Goal: Information Seeking & Learning: Learn about a topic

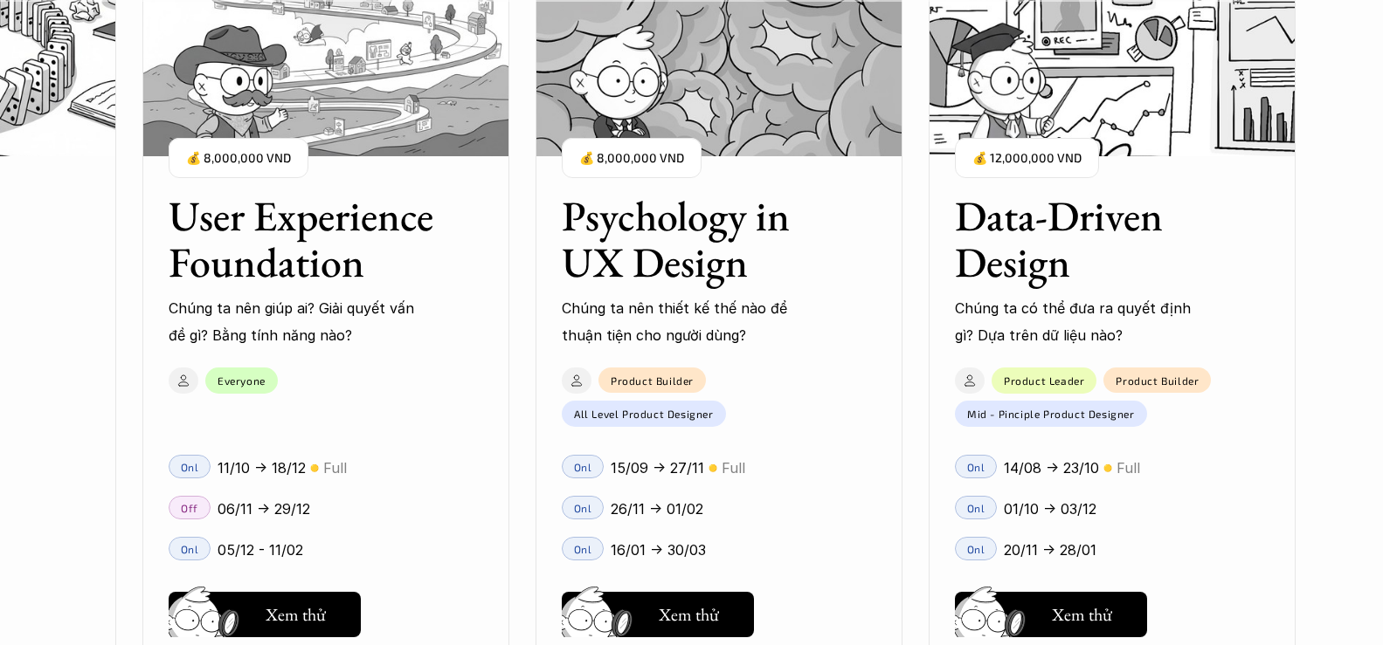
scroll to position [1921, 0]
click at [714, 231] on h3 "Psychology in UX Design" at bounding box center [697, 239] width 271 height 93
click at [982, 217] on h3 "Data-Driven Design" at bounding box center [1090, 239] width 271 height 93
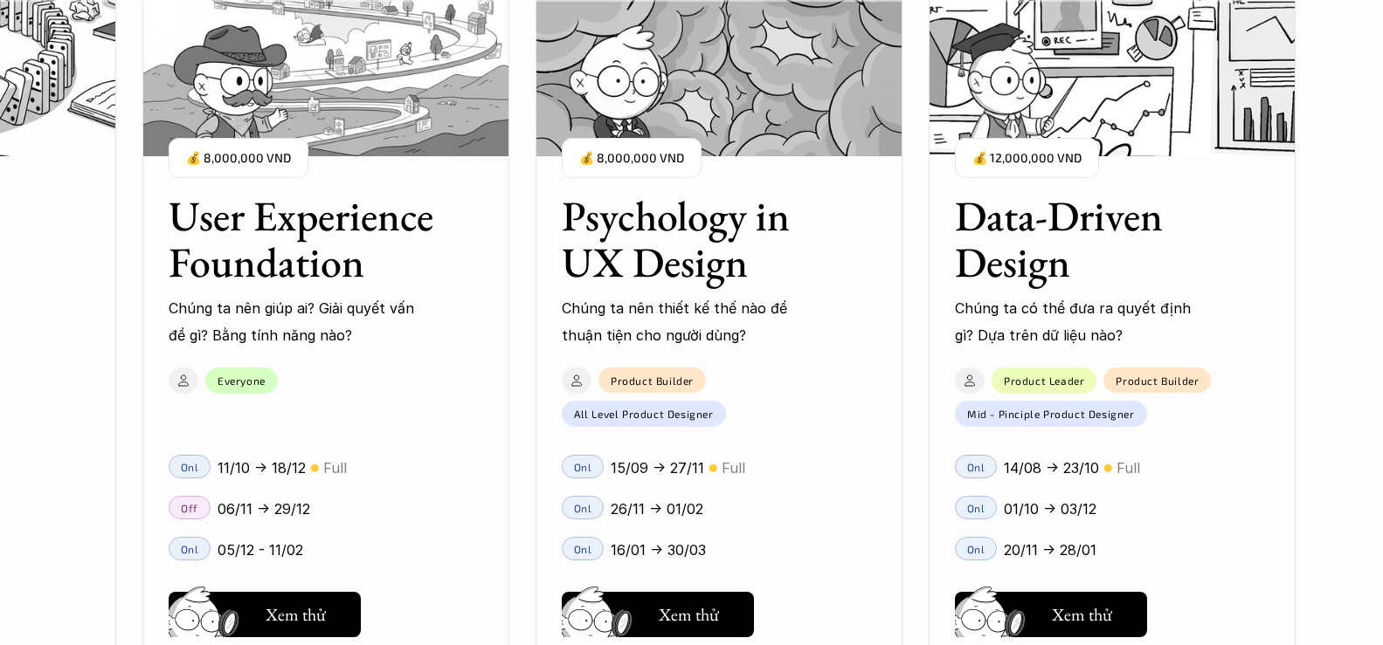
click at [1078, 220] on h3 "Data-Driven Design" at bounding box center [1090, 239] width 271 height 93
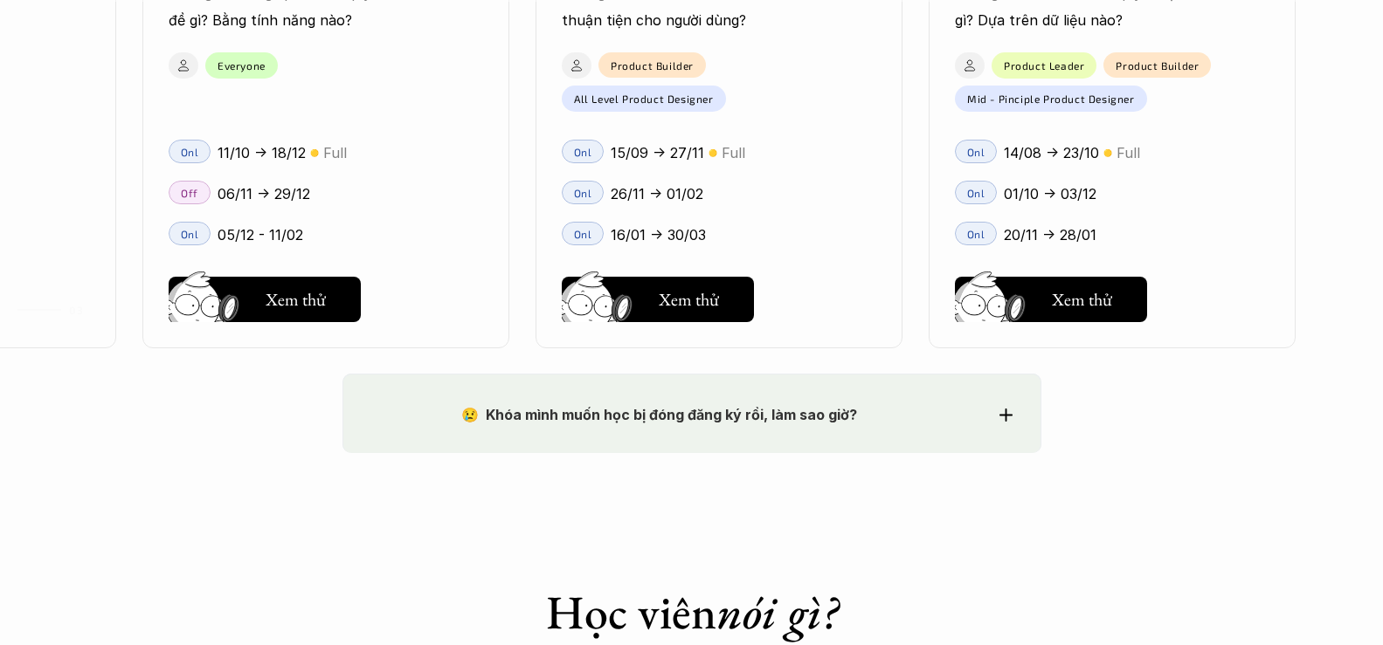
scroll to position [2882, 0]
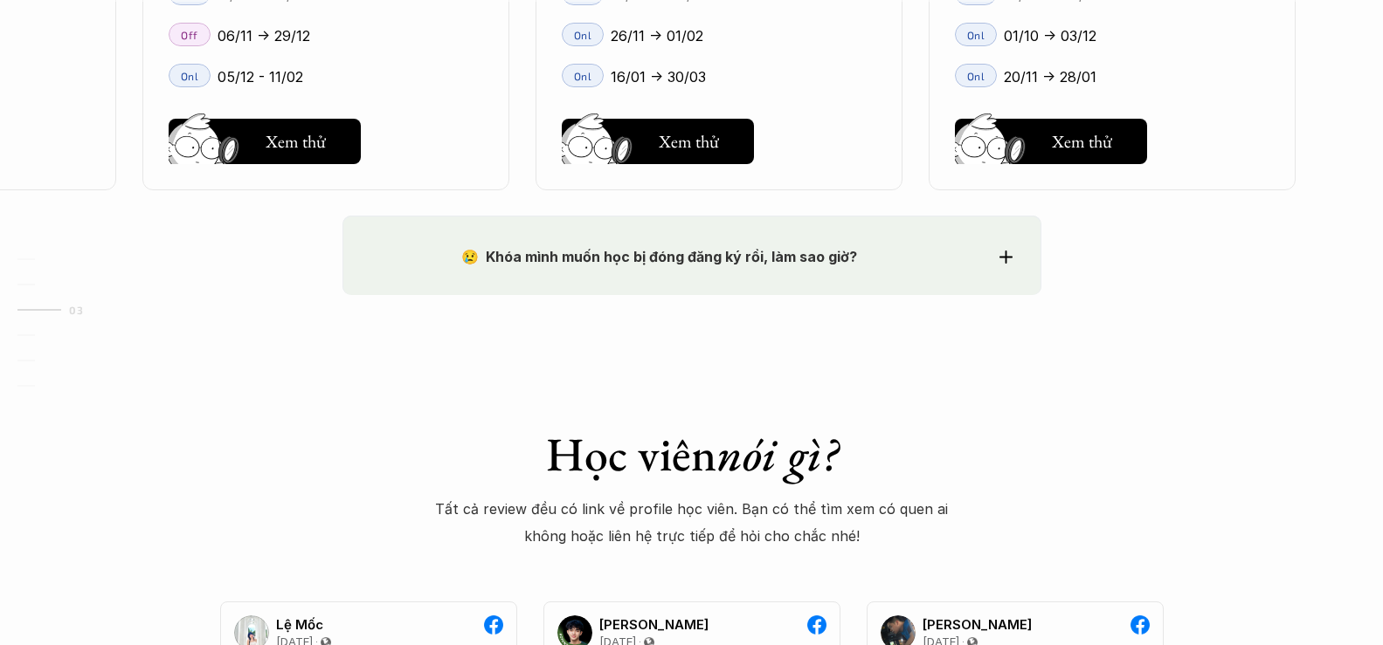
click at [1022, 277] on div "😢 Khóa mình muốn học bị đóng đăng ký rồi, làm sao giờ? Chào bạn, Bọn mình rất t…" at bounding box center [691, 255] width 699 height 79
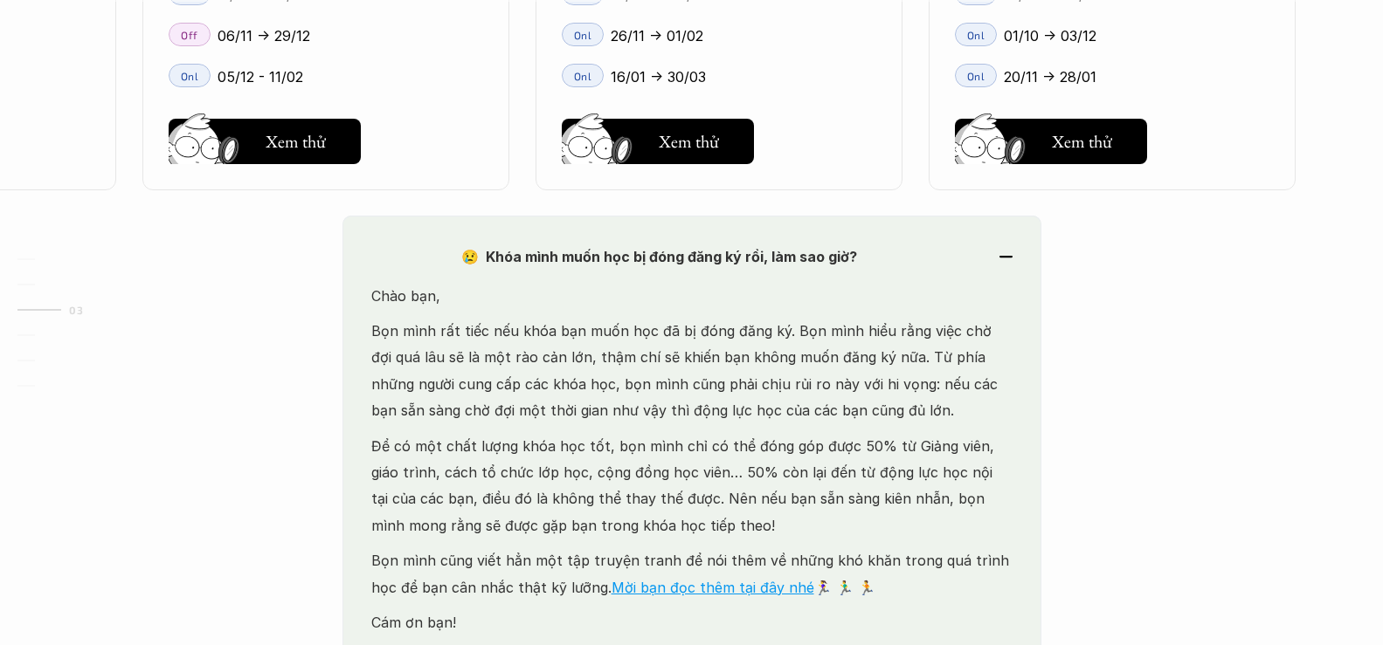
click at [1022, 277] on div "😢 Khóa mình muốn học bị đóng đăng ký rồi, làm sao giờ? Chào bạn, Bọn mình rất t…" at bounding box center [691, 444] width 699 height 456
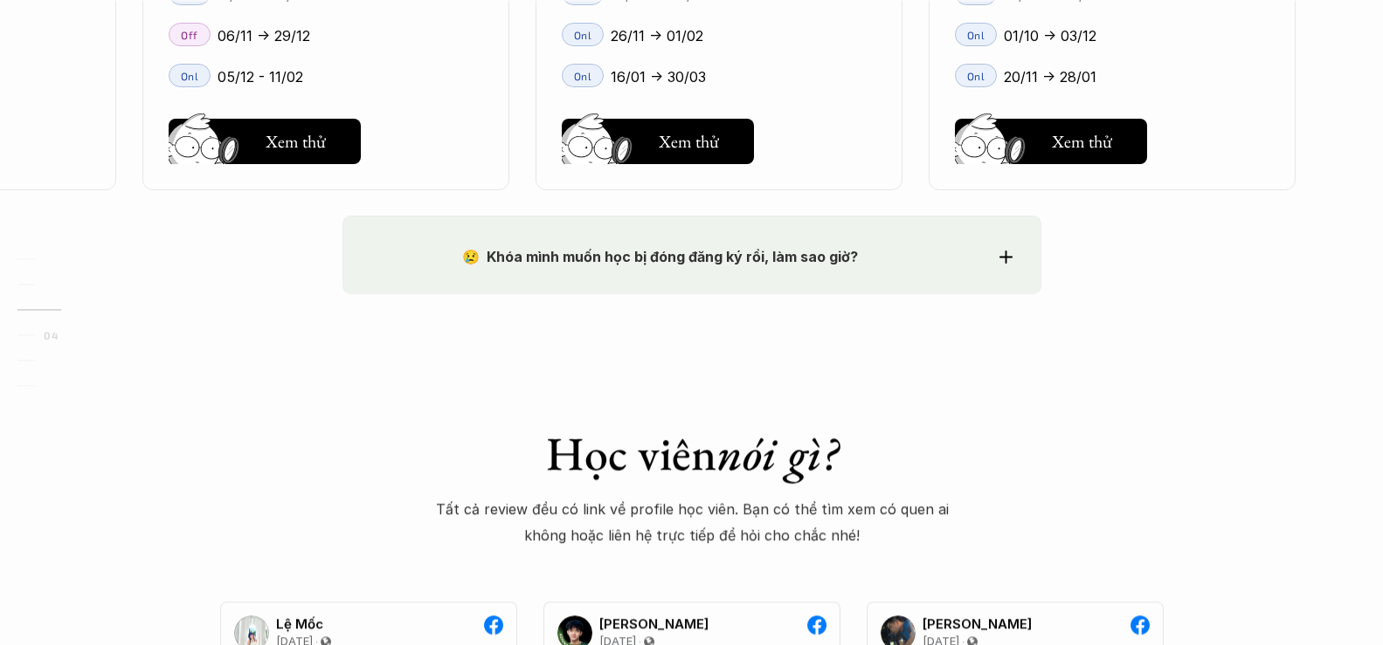
scroll to position [3232, 0]
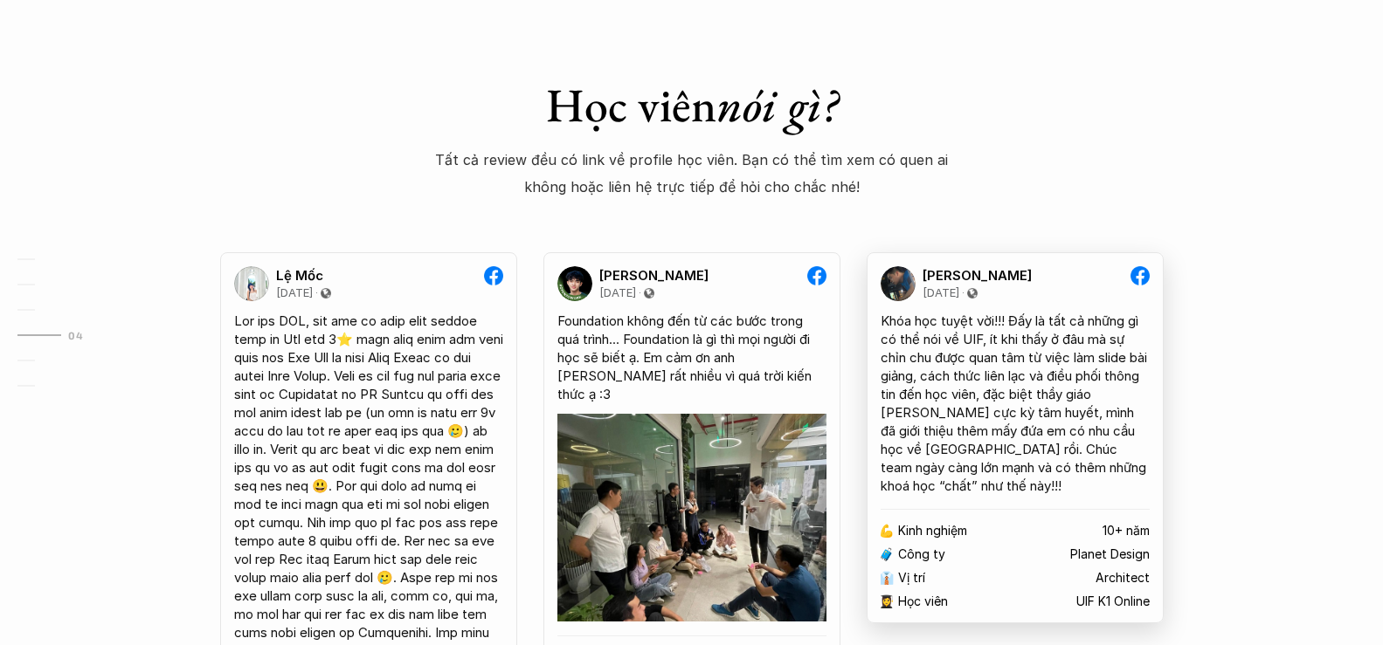
click at [1011, 284] on div "Linh Hoàng Vũ 21 October 2022" at bounding box center [1026, 284] width 208 height 32
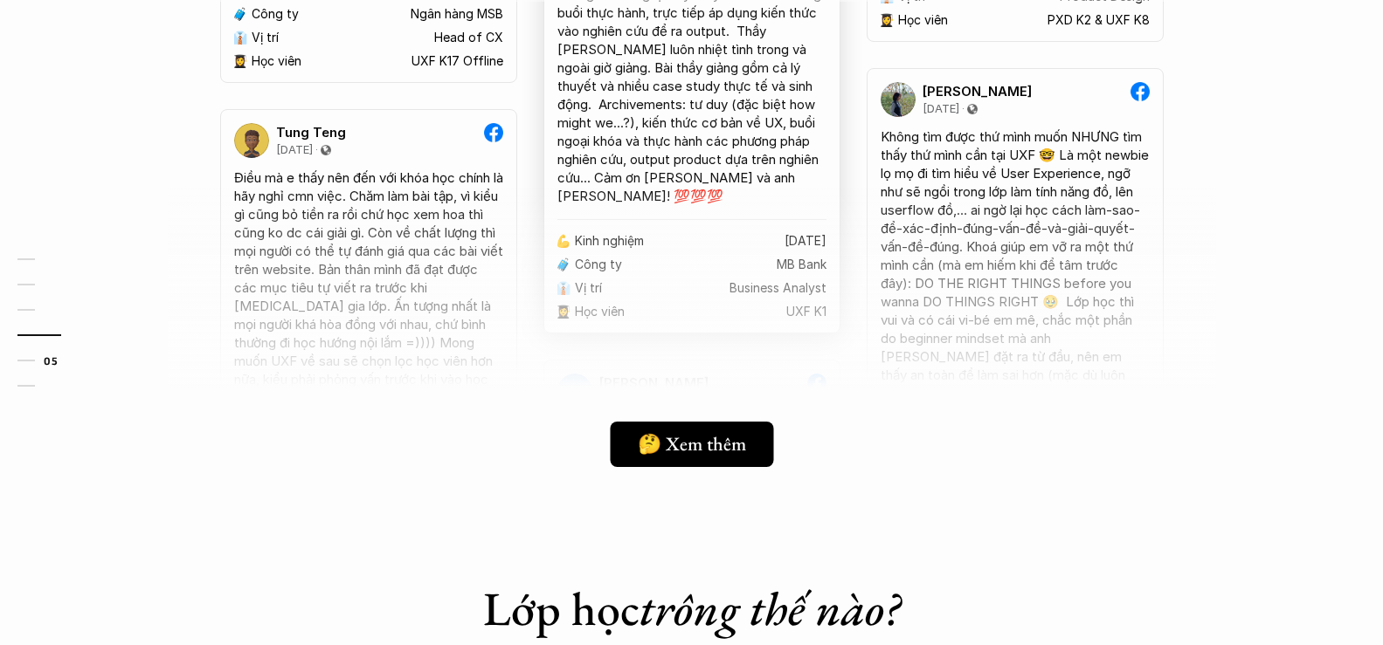
scroll to position [4978, 0]
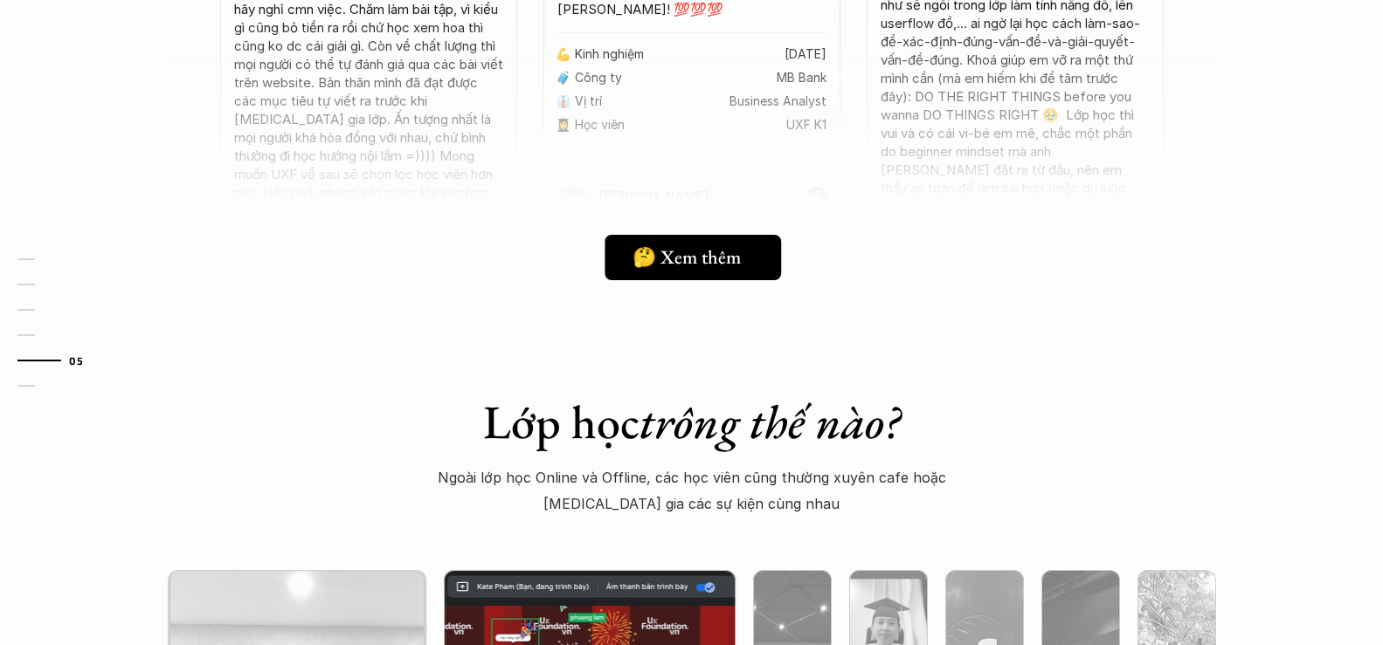
click at [657, 246] on h5 "🤔 Xem thêm" at bounding box center [686, 257] width 108 height 23
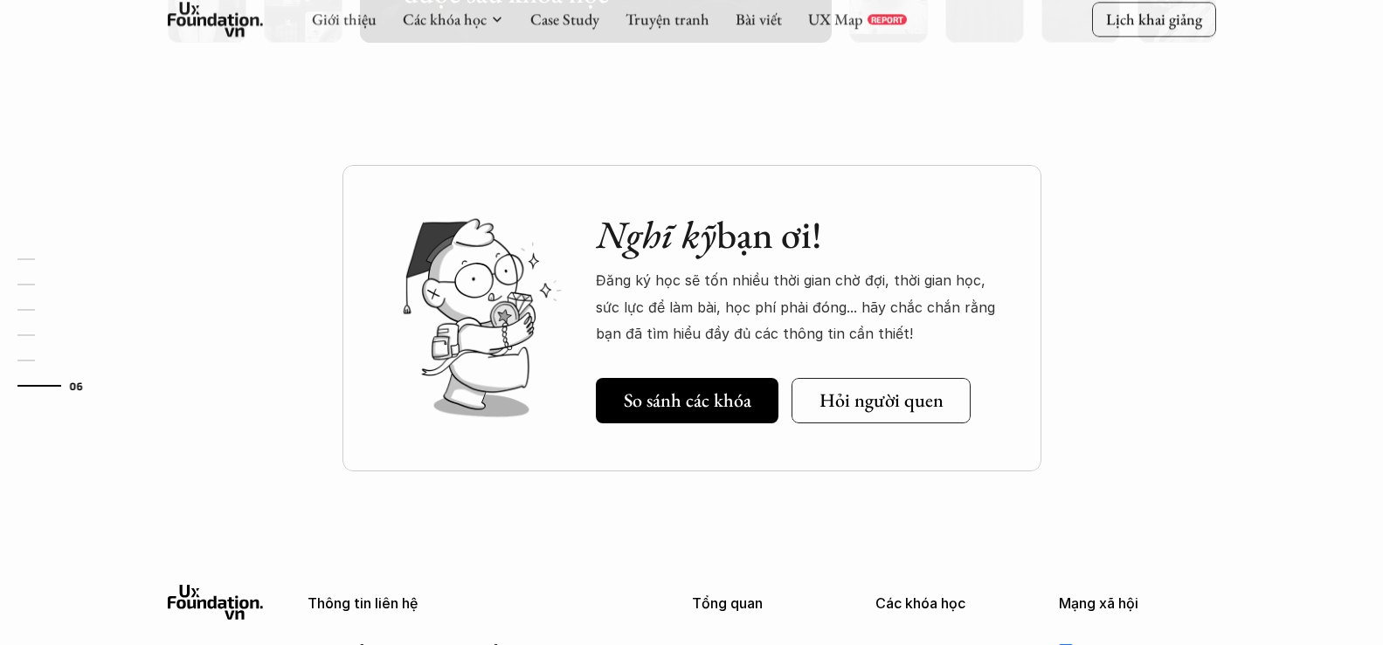
scroll to position [6056, 0]
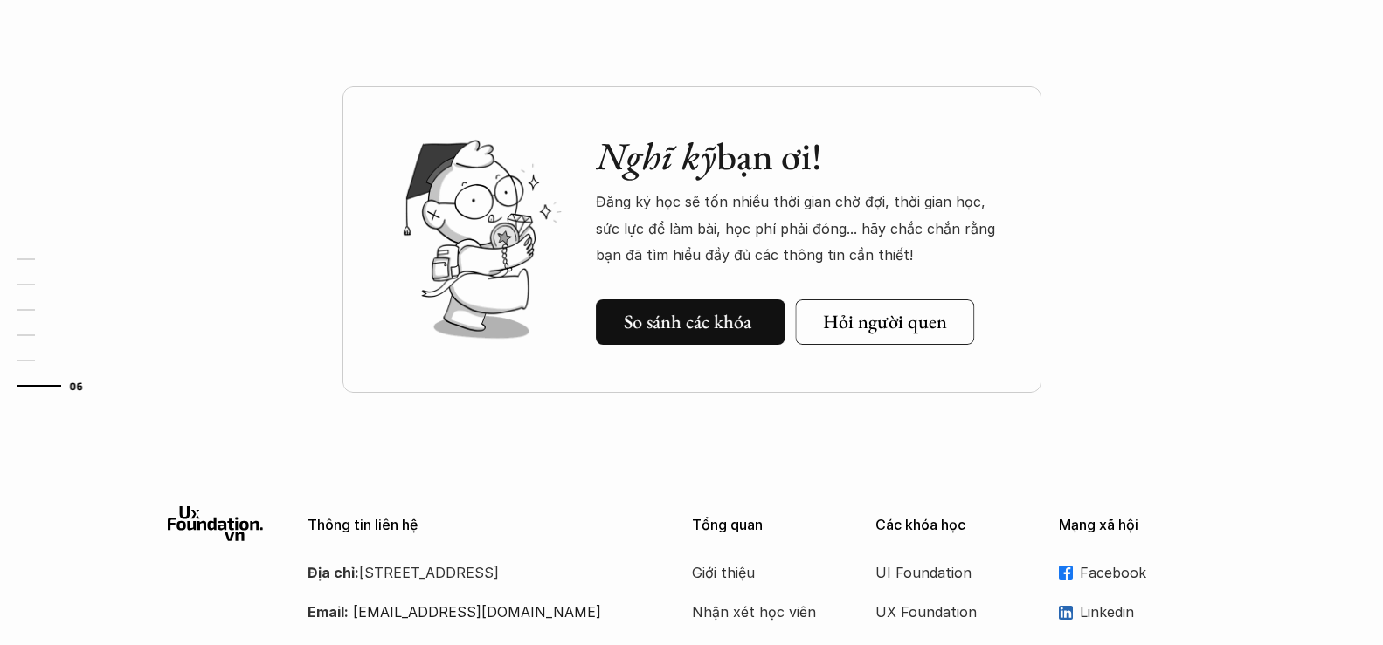
click at [732, 338] on link "So sánh các khóa" at bounding box center [691, 322] width 190 height 45
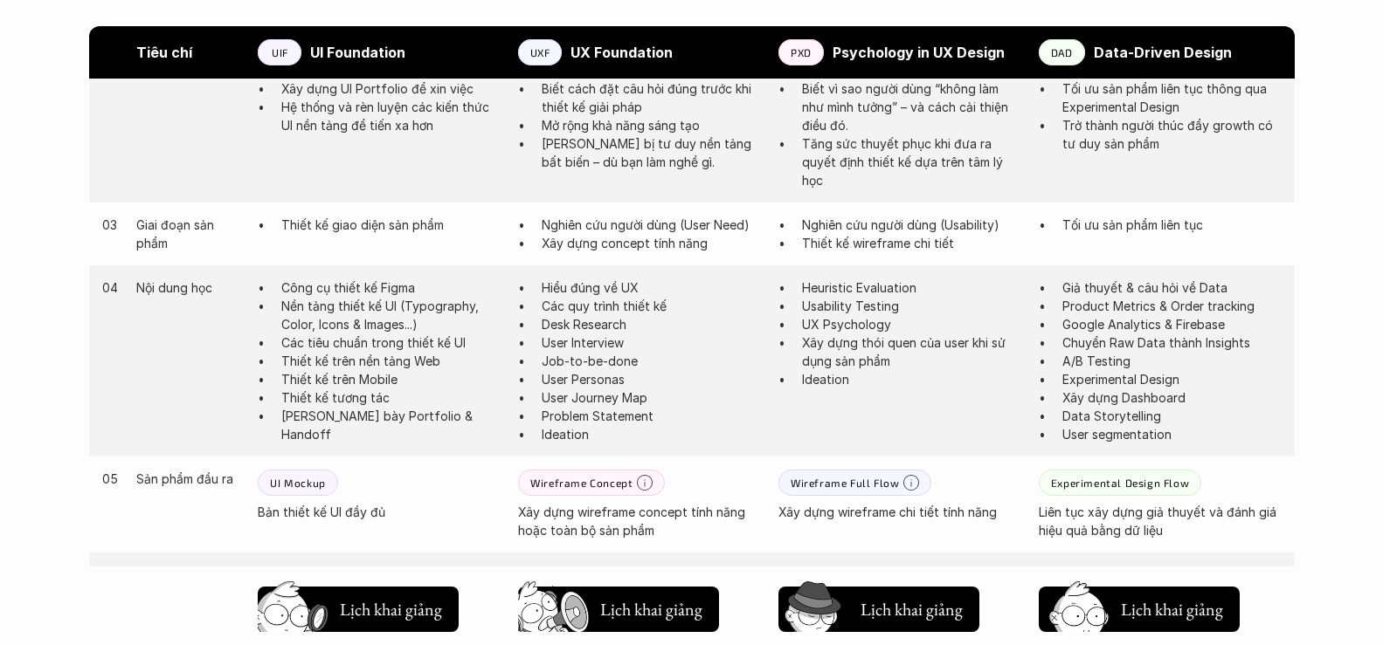
scroll to position [1189, 0]
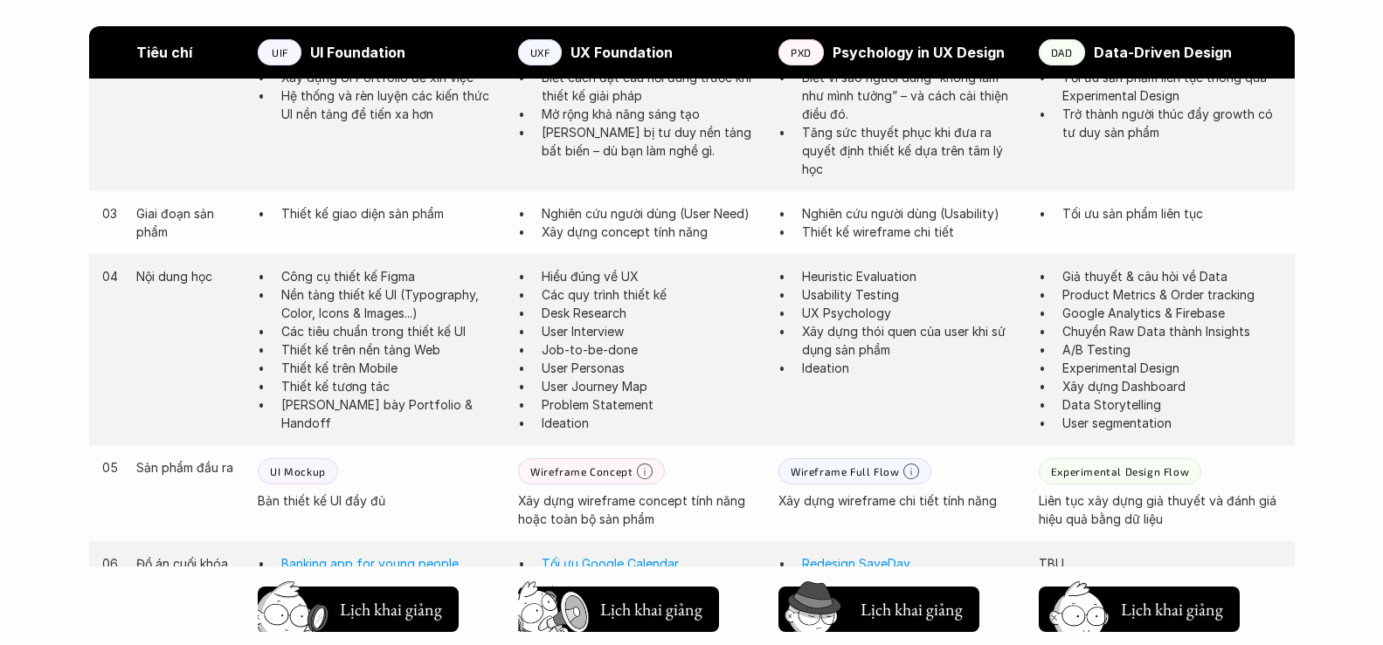
click at [569, 417] on p "Ideation" at bounding box center [651, 423] width 219 height 18
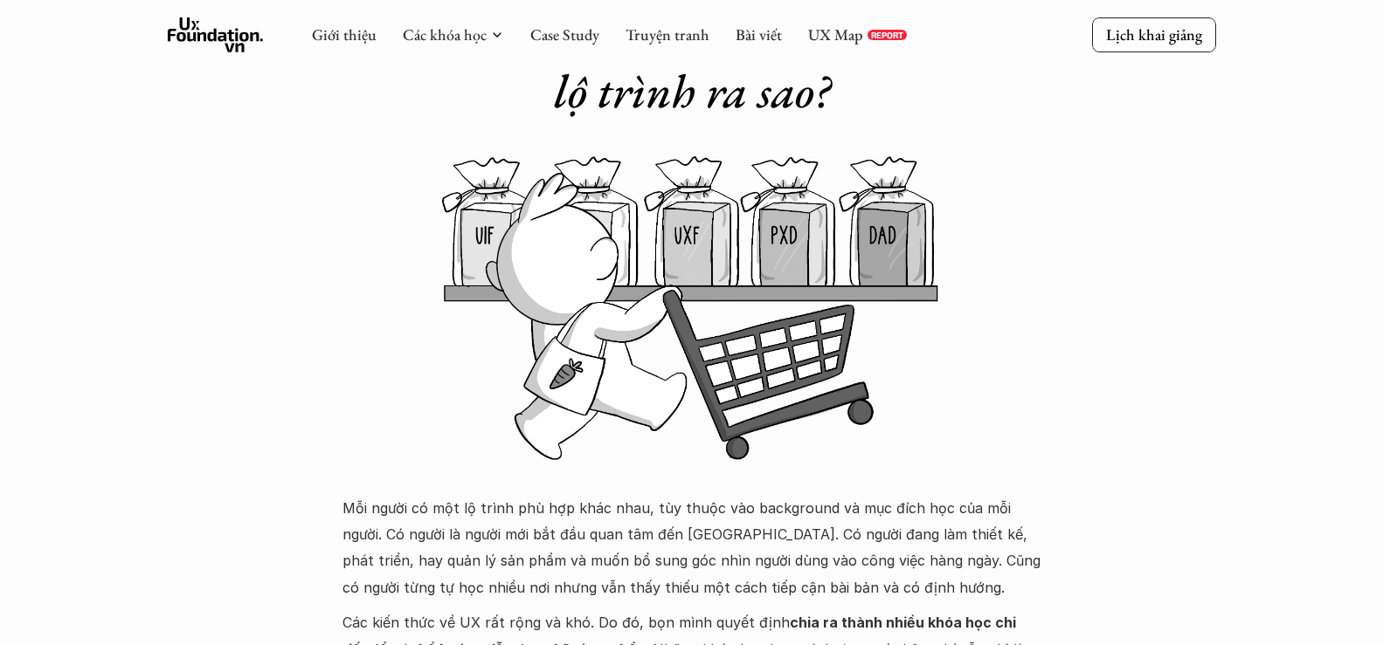
scroll to position [141, 0]
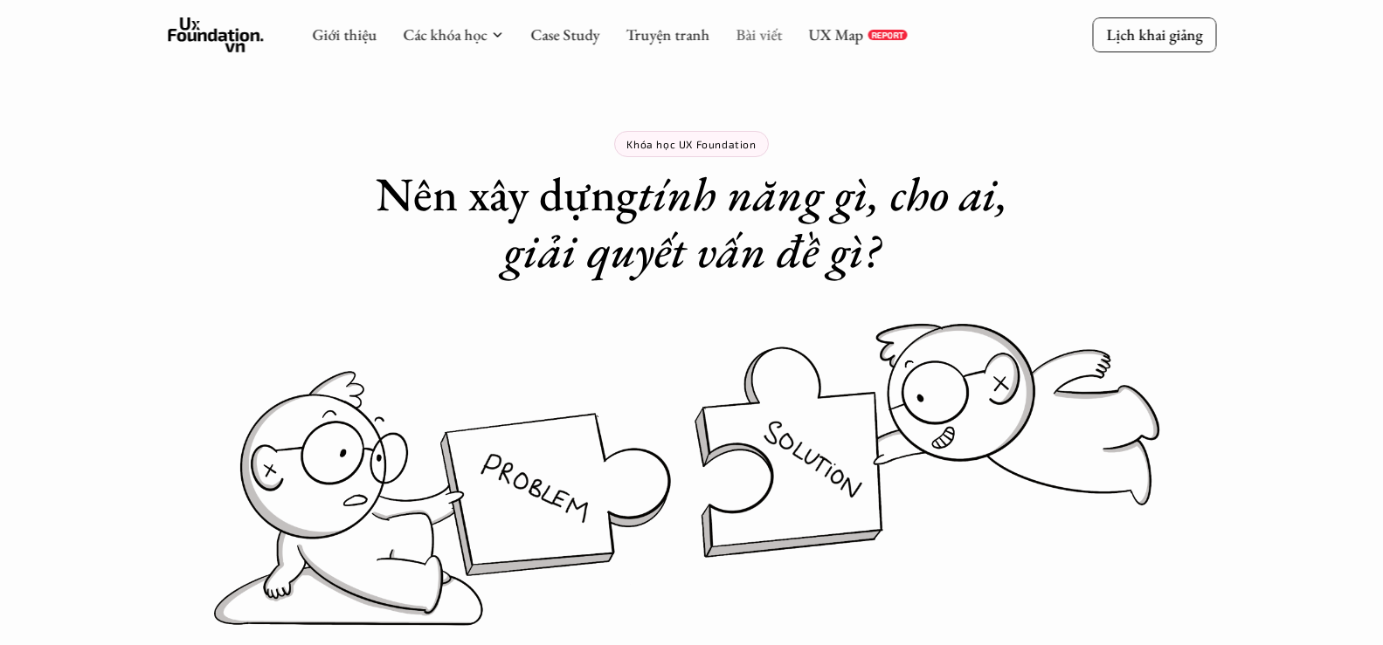
click at [746, 36] on link "Bài viết" at bounding box center [758, 34] width 46 height 20
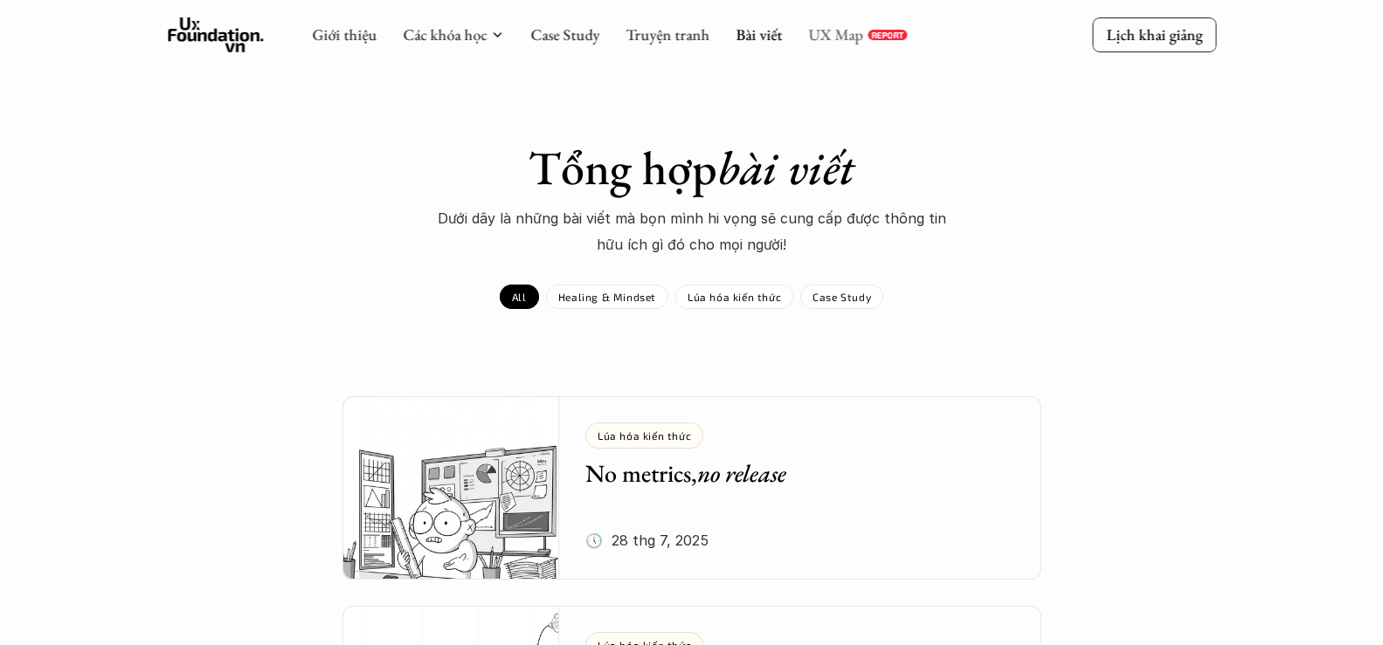
click at [840, 32] on link "UX Map" at bounding box center [835, 34] width 55 height 20
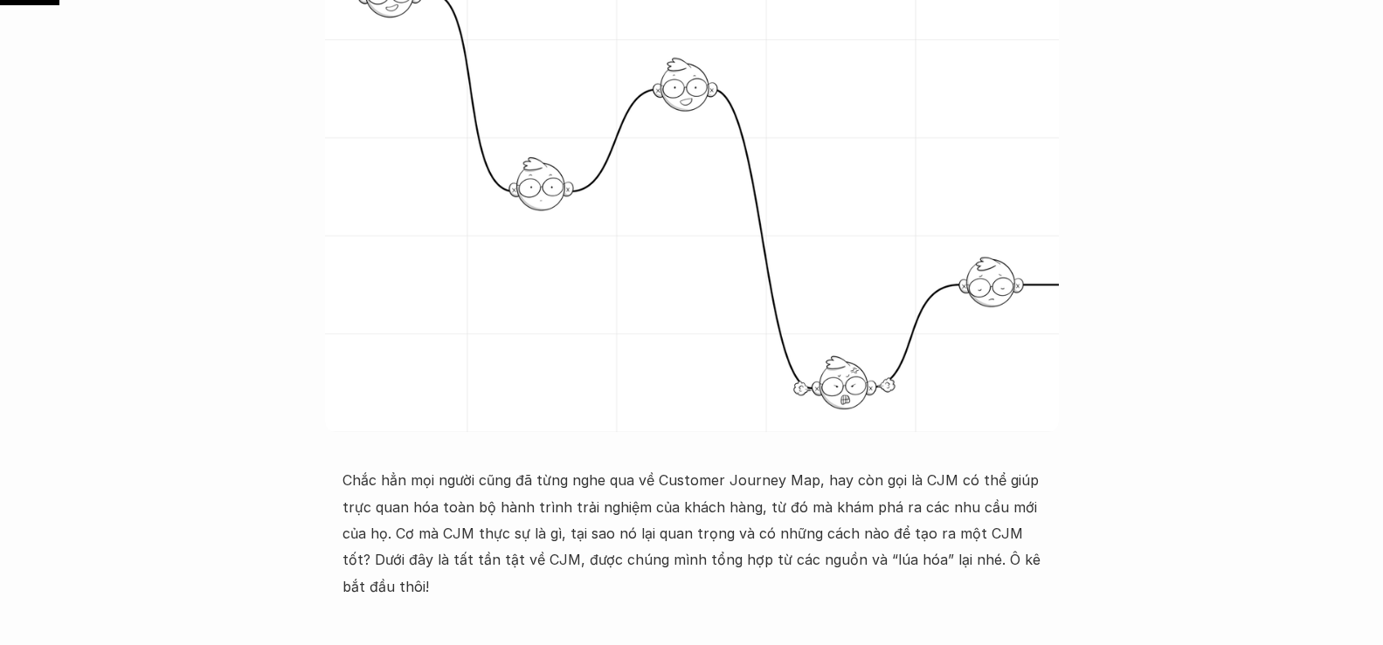
scroll to position [611, 0]
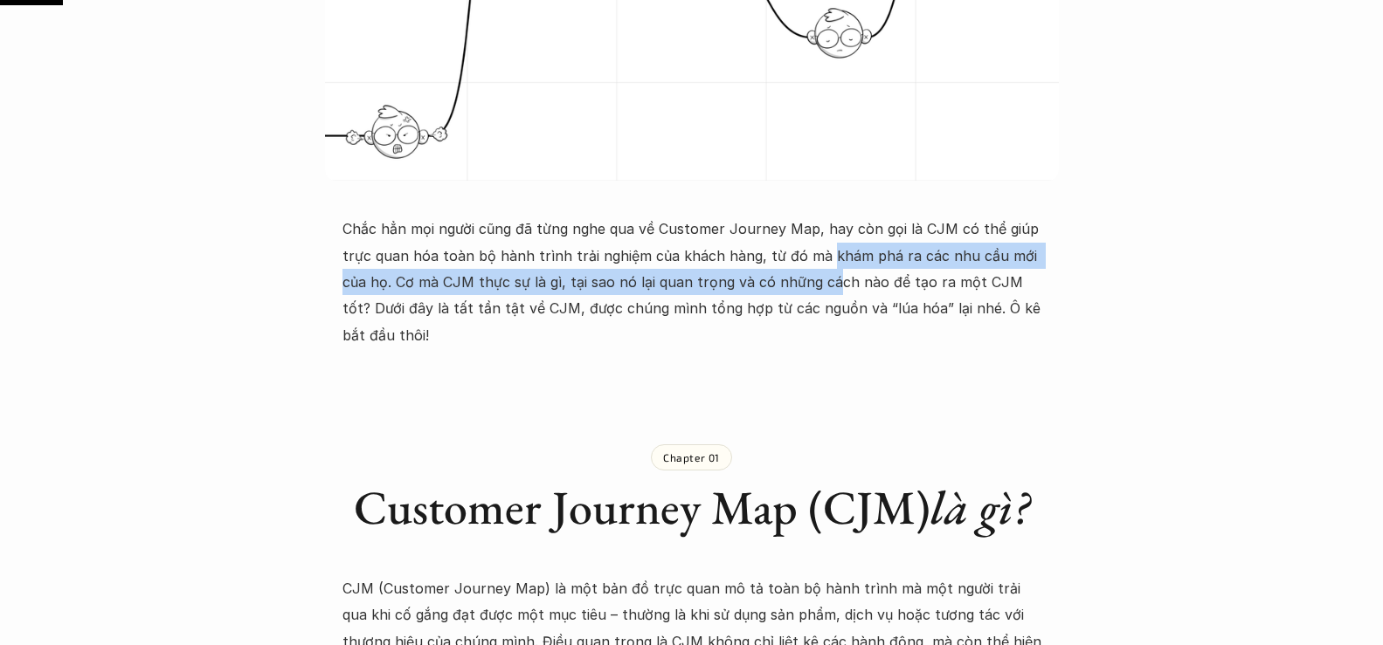
drag, startPoint x: 814, startPoint y: 251, endPoint x: 791, endPoint y: 294, distance: 49.2
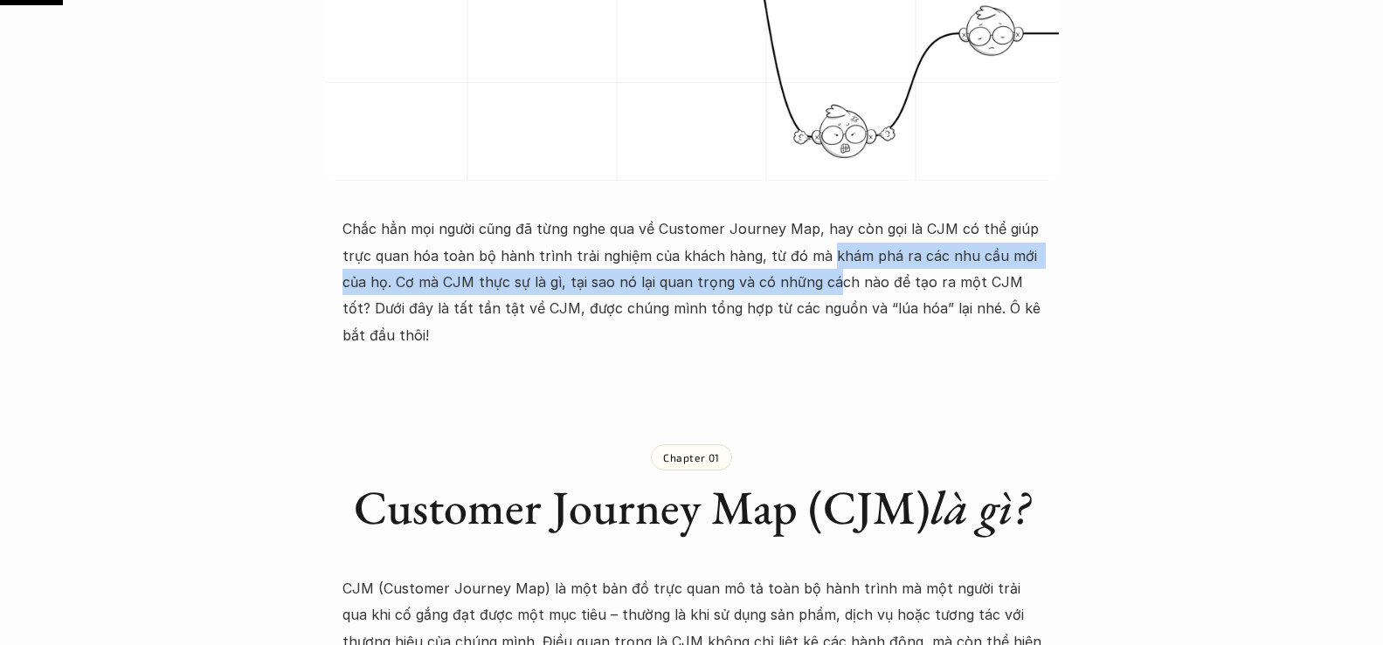
click at [791, 294] on p "Chắc hẳn mọi người cũng đã từng nghe qua về Customer Journey Map, hay còn gọi l…" at bounding box center [691, 282] width 699 height 133
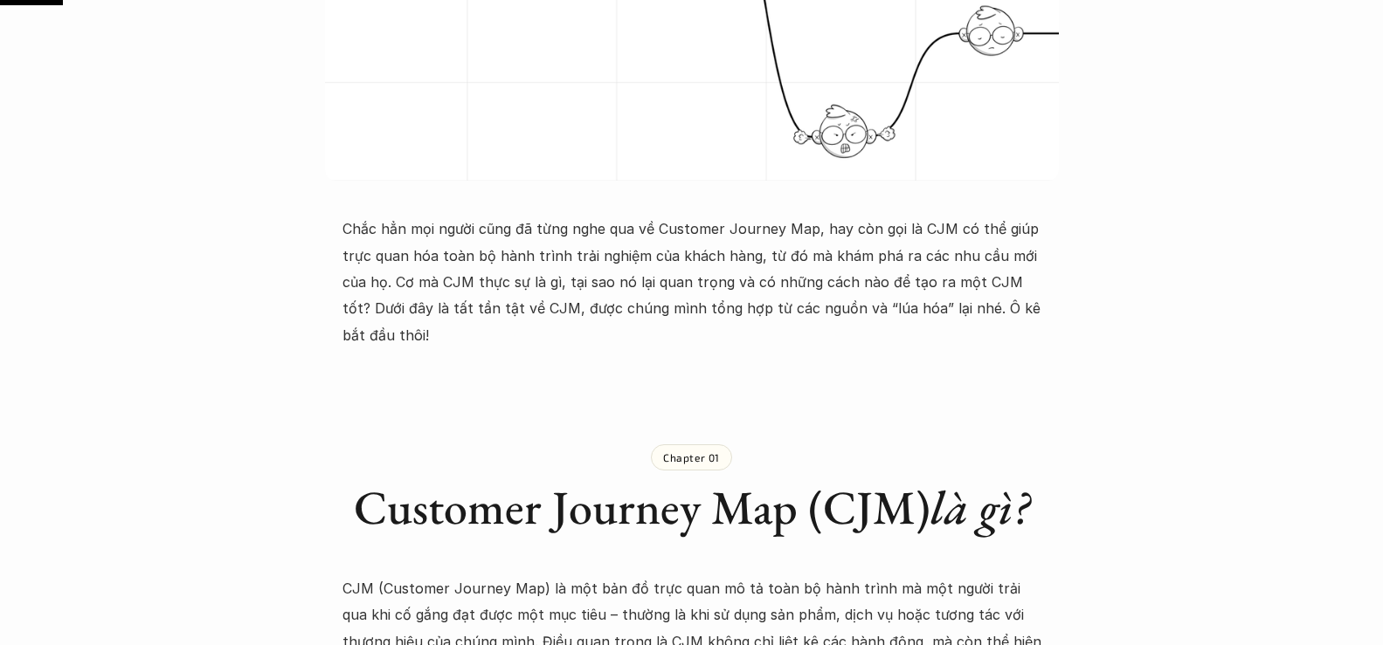
click at [797, 303] on p "Chắc hẳn mọi người cũng đã từng nghe qua về Customer Journey Map, hay còn gọi l…" at bounding box center [691, 282] width 699 height 133
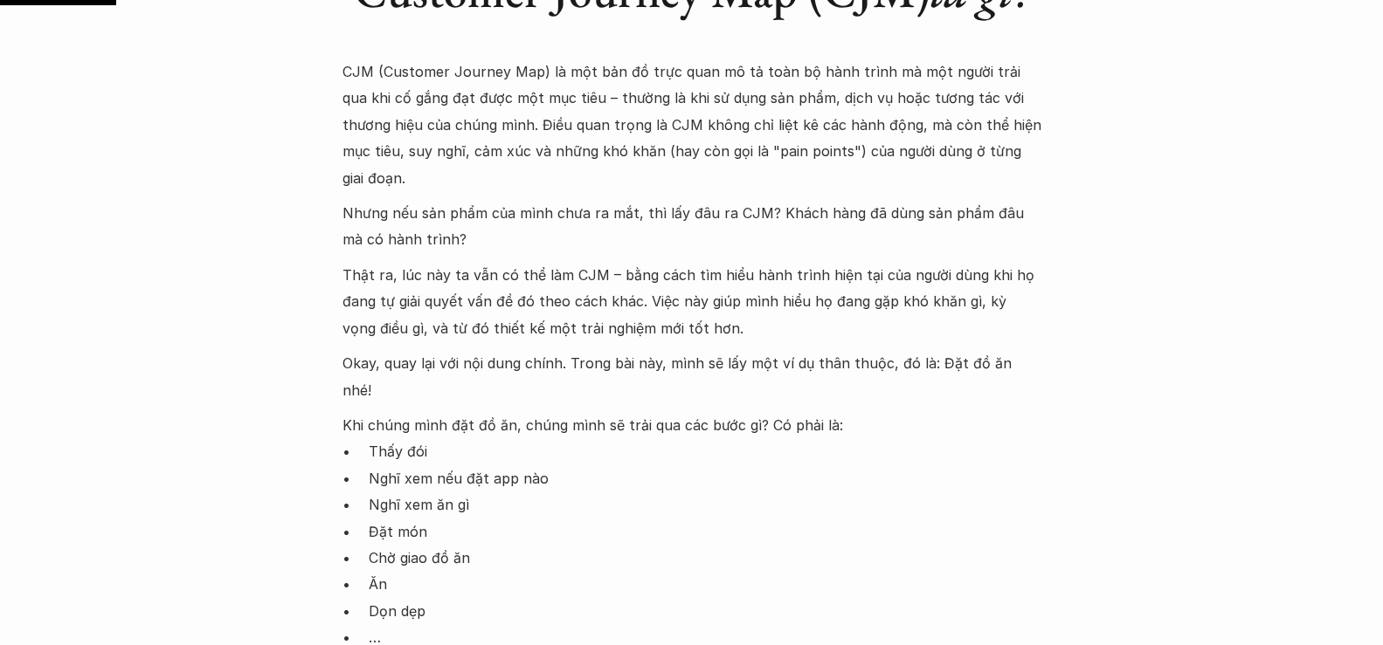
scroll to position [1135, 0]
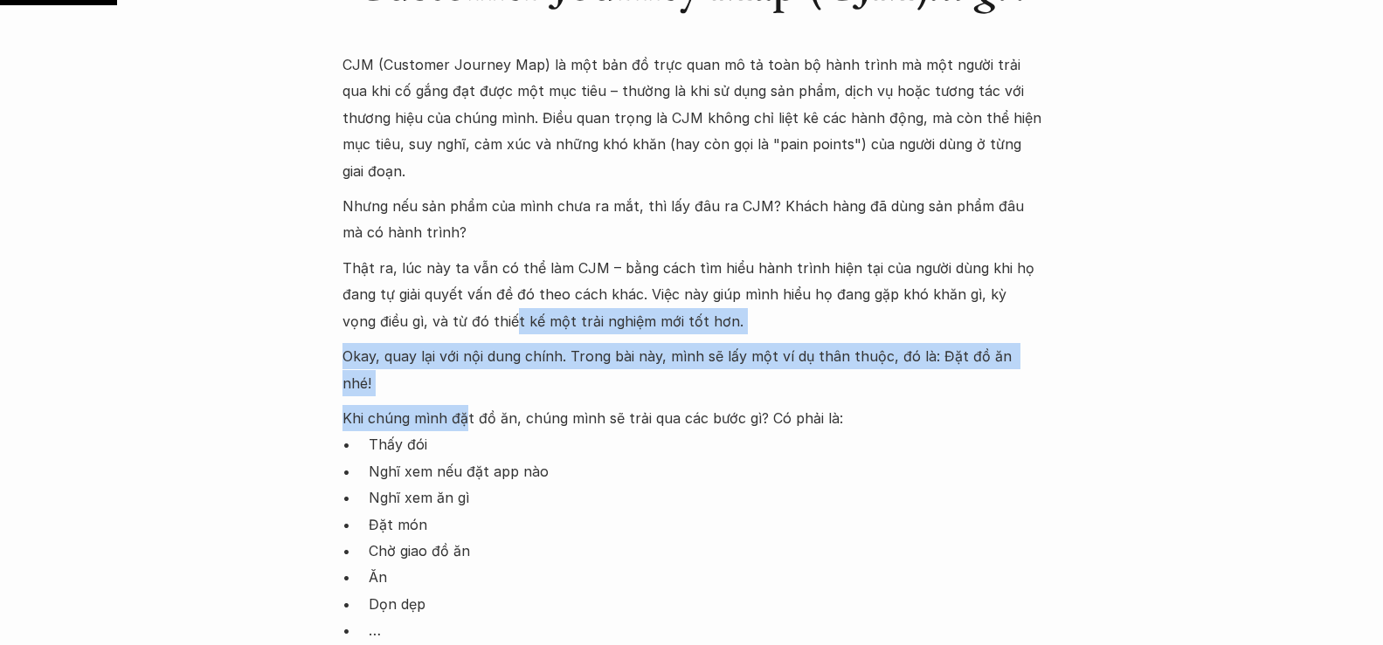
drag, startPoint x: 477, startPoint y: 263, endPoint x: 460, endPoint y: 360, distance: 98.4
click at [460, 360] on div "CJM (Customer Journey Map) là một bản đồ trực quan mô tả toàn bộ hành trình mà …" at bounding box center [691, 392] width 699 height 681
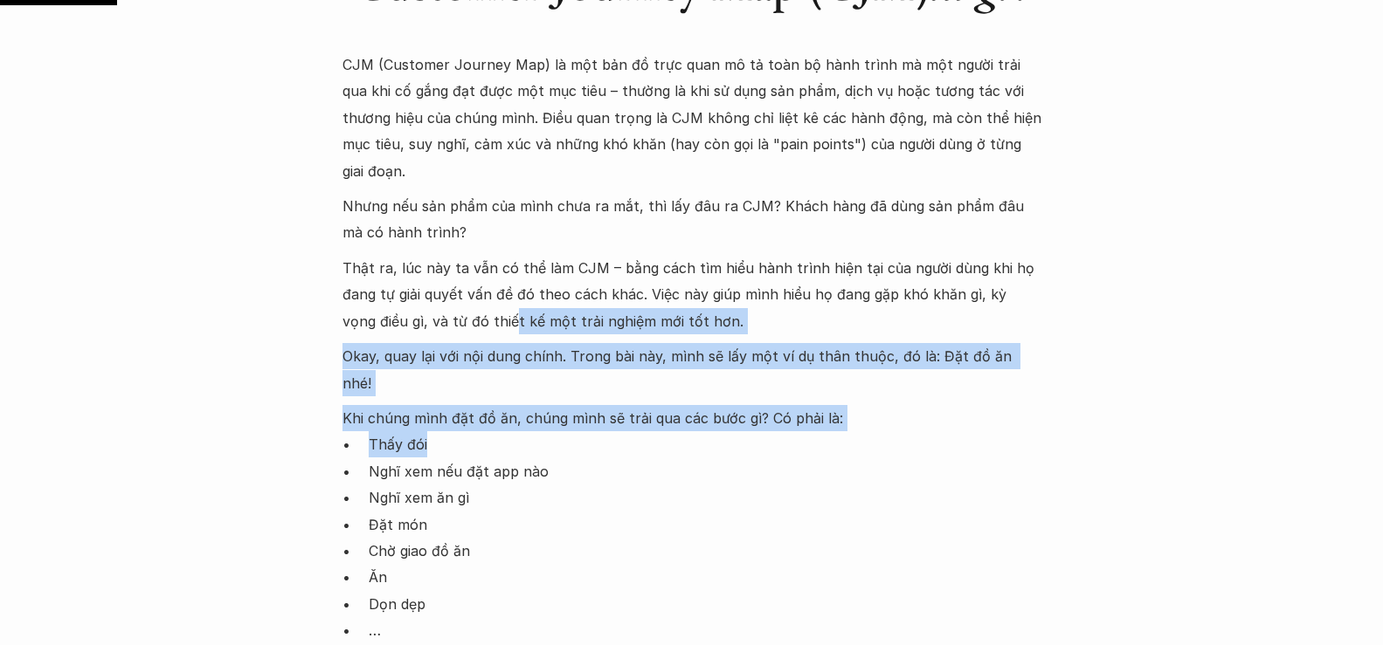
click at [508, 343] on p "Okay, quay lại với nội dung chính. Trong bài này, mình sẽ lấy một ví dụ thân th…" at bounding box center [691, 369] width 699 height 53
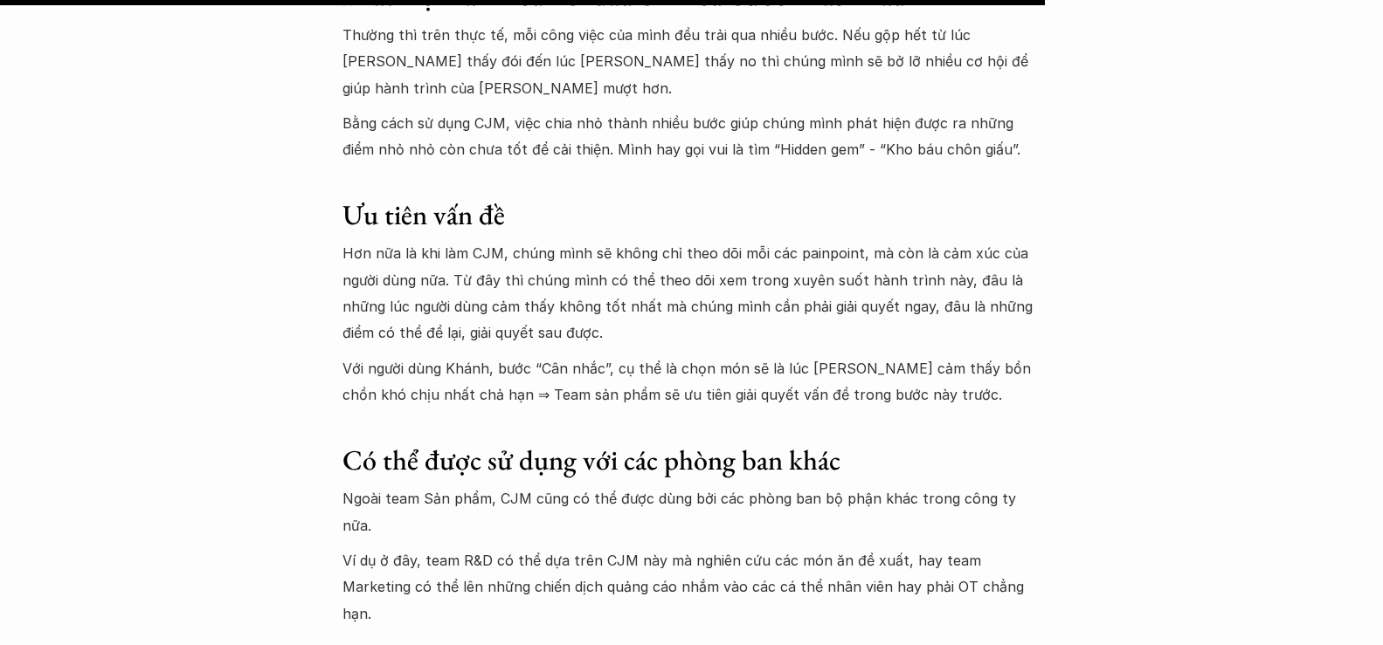
scroll to position [10219, 0]
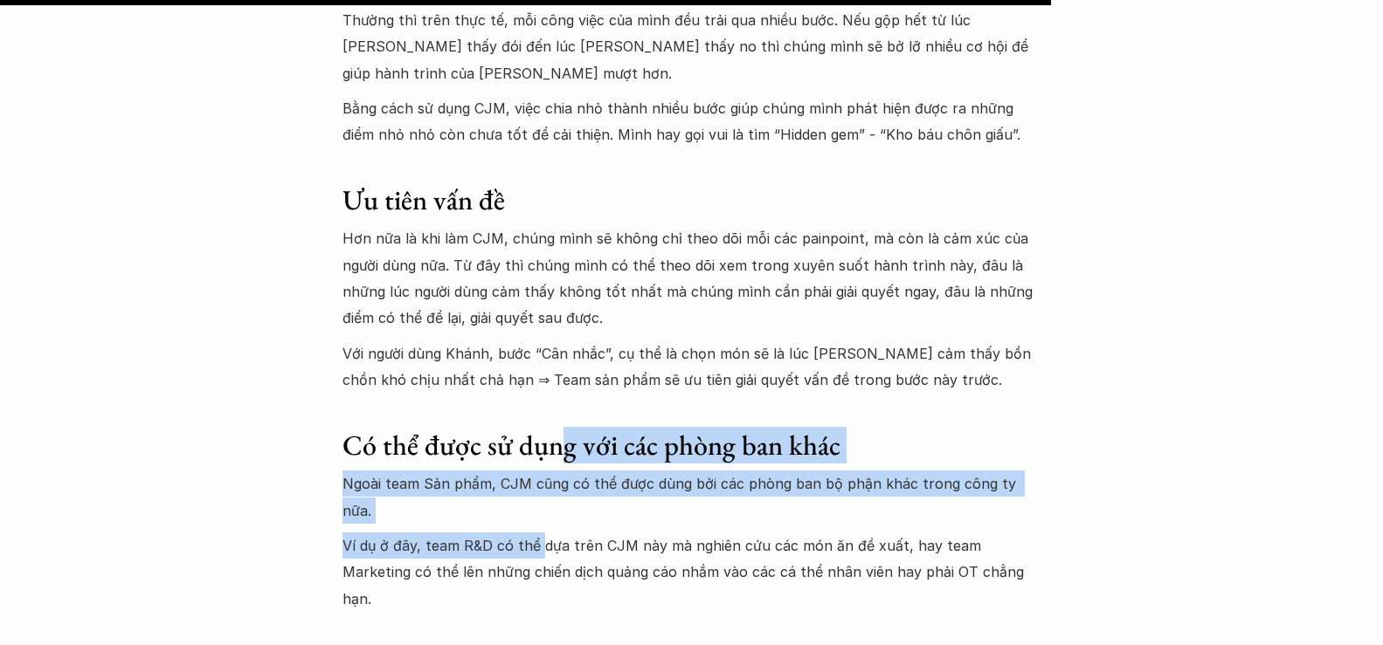
drag, startPoint x: 562, startPoint y: 326, endPoint x: 540, endPoint y: 379, distance: 57.6
click at [540, 379] on div "Thật ra, CJM cũng giống như các framework khác trong UX designer, nôm na là giú…" at bounding box center [691, 213] width 699 height 797
click at [540, 533] on p "Ví dụ ở đây, team R&D có thể dựa trên CJM này mà nghiên cứu các món ăn đề xuất,…" at bounding box center [691, 572] width 699 height 79
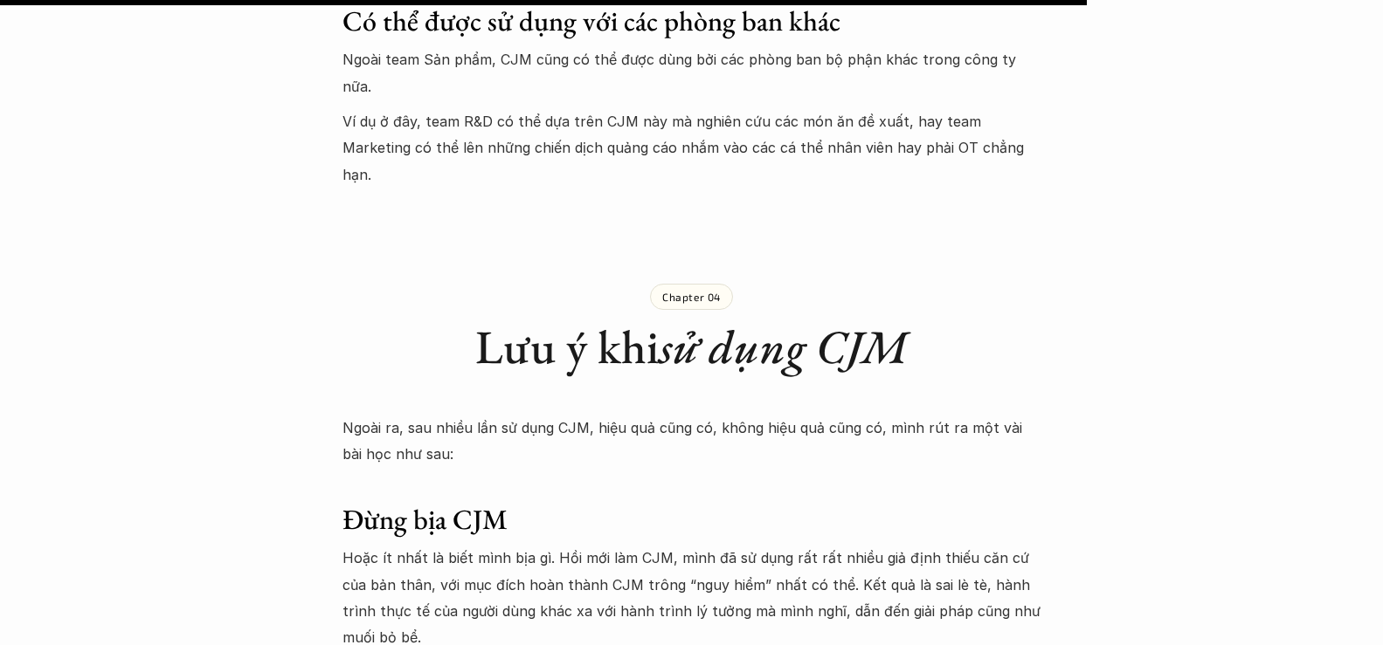
scroll to position [10830, 0]
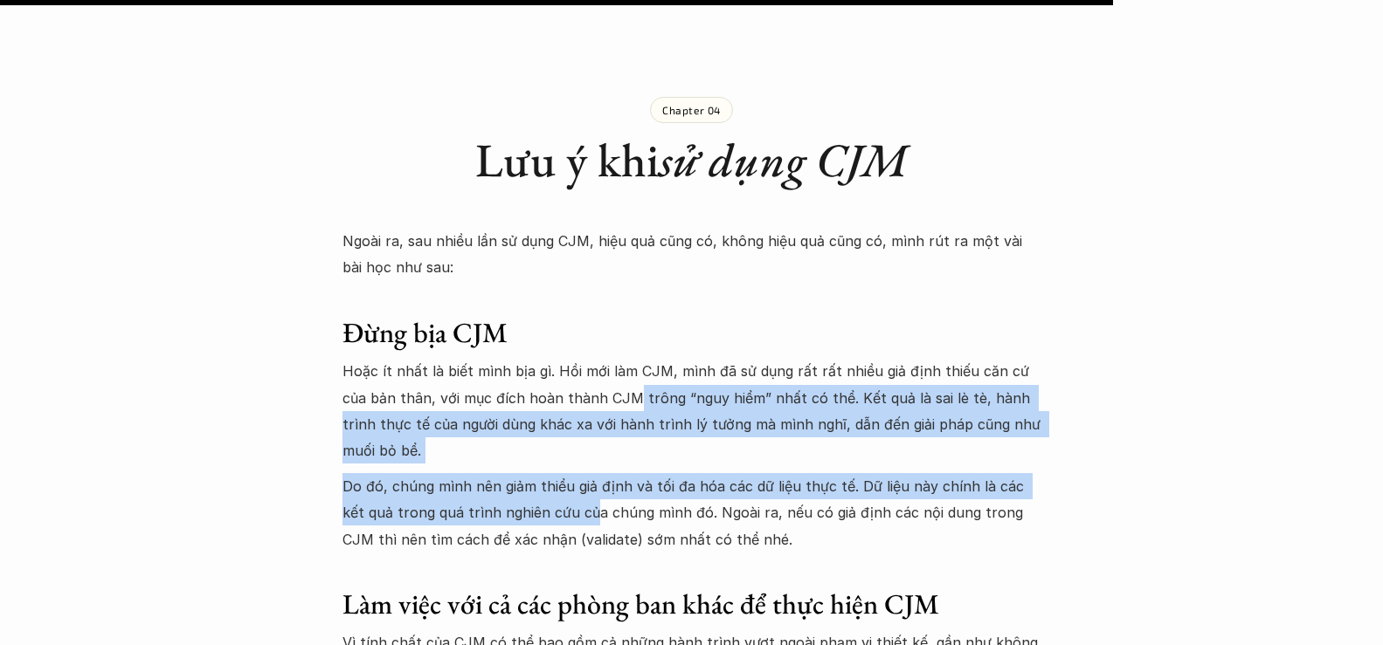
drag, startPoint x: 600, startPoint y: 215, endPoint x: 564, endPoint y: 326, distance: 116.6
click at [564, 326] on div "Ngoài ra, sau nhiều lần sử dụng CJM, hiệu quả cũng có, không hiệu quả cũng có, …" at bounding box center [691, 653] width 699 height 851
click at [563, 473] on p "Do đó, chúng mình nên giảm thiểu giả định và tối đa hóa các dữ liệu thực tế. Dữ…" at bounding box center [691, 512] width 699 height 79
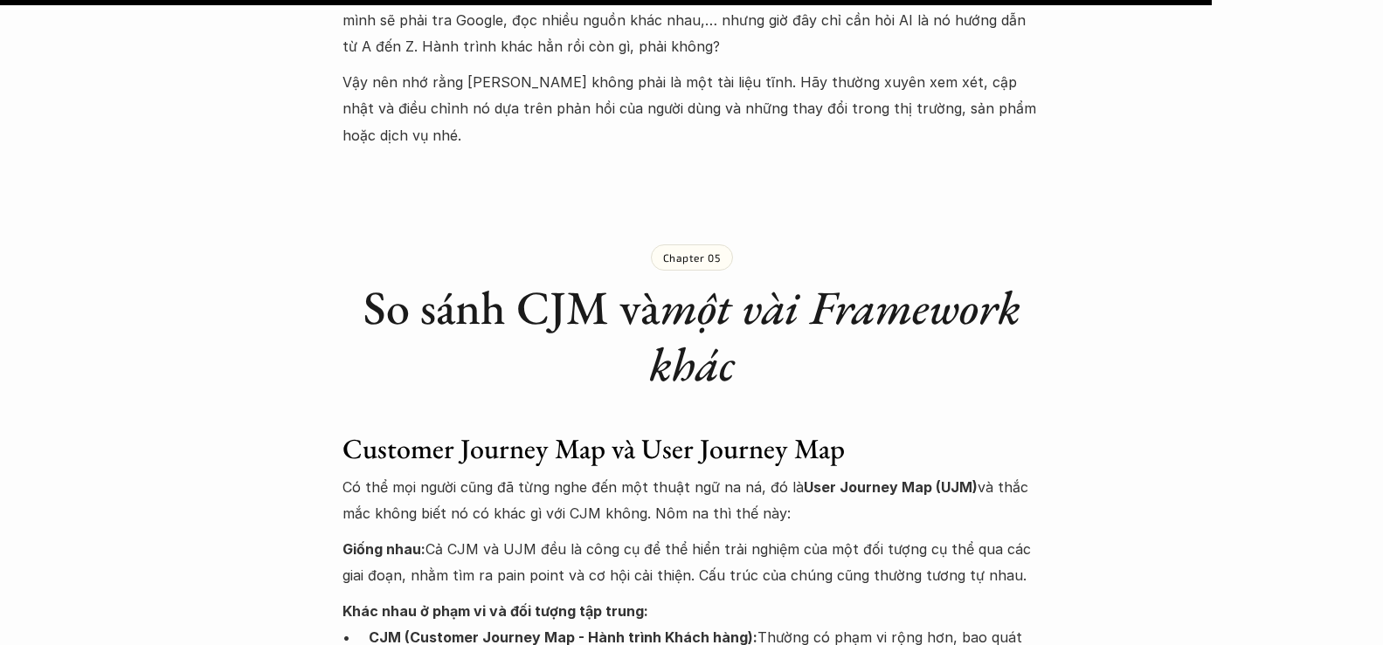
scroll to position [11791, 0]
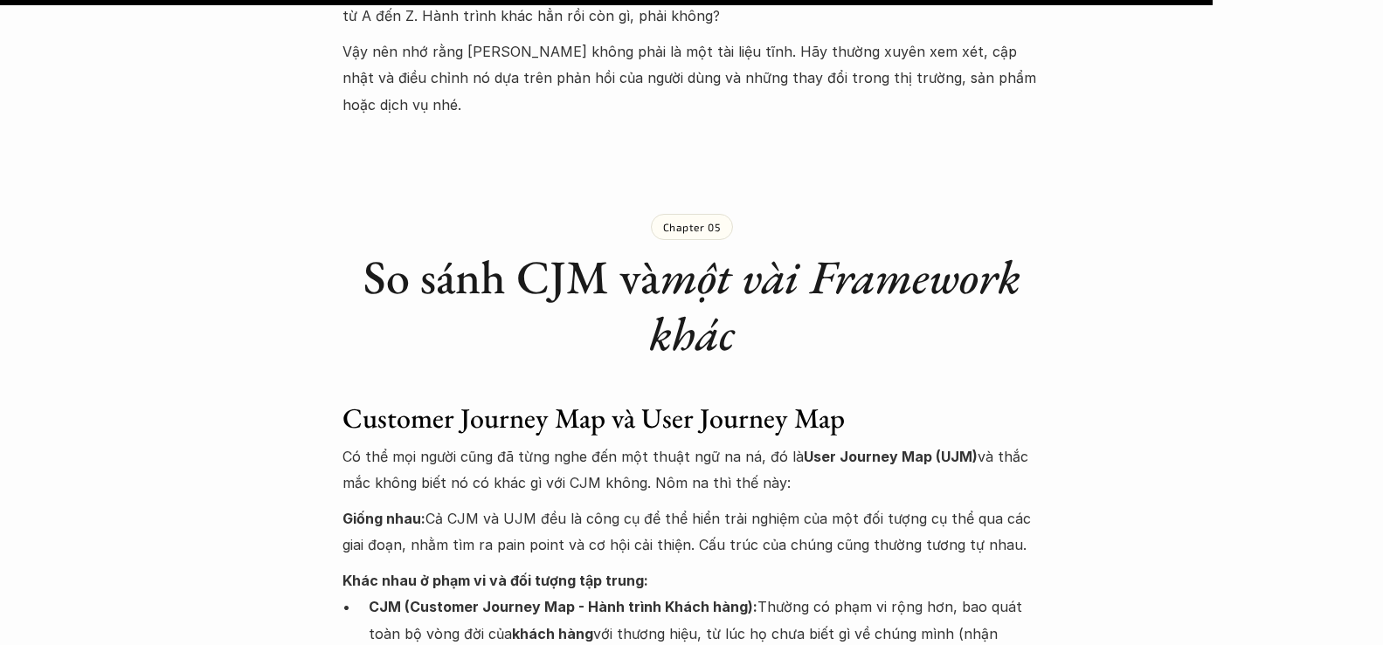
drag, startPoint x: 624, startPoint y: 452, endPoint x: 626, endPoint y: 464, distance: 12.5
drag, startPoint x: 664, startPoint y: 460, endPoint x: 664, endPoint y: 512, distance: 51.5
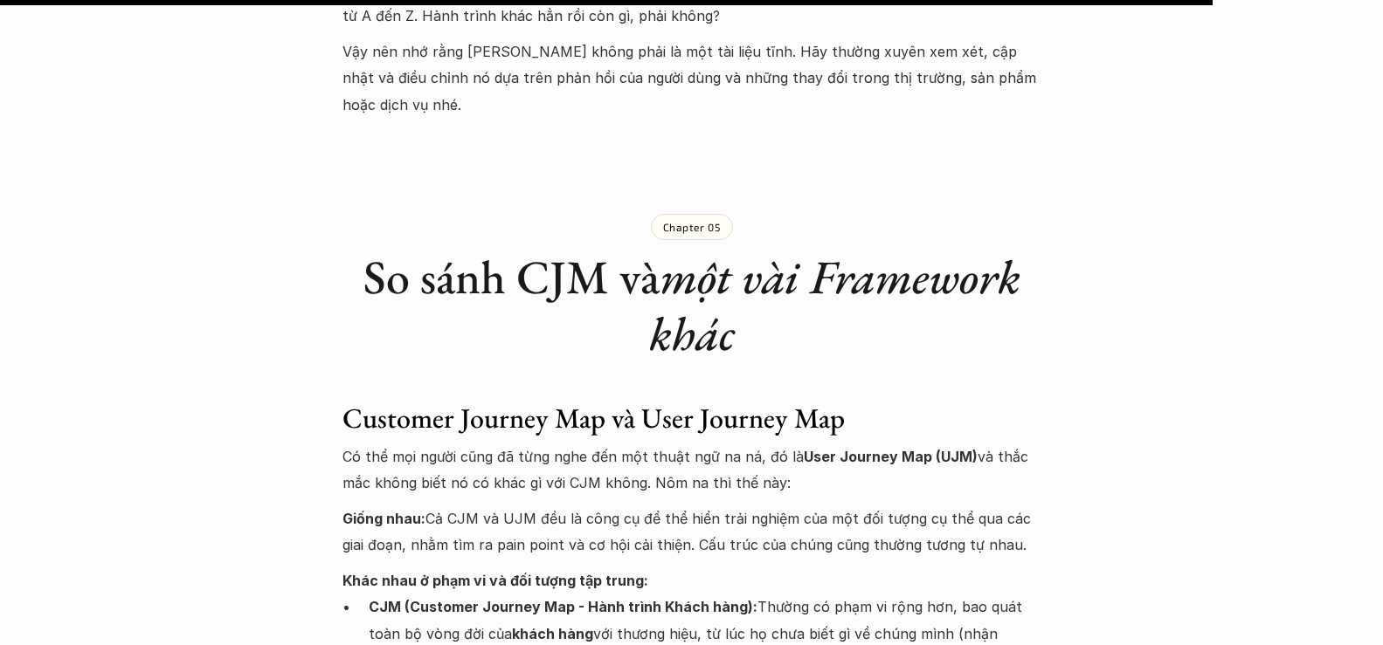
drag, startPoint x: 667, startPoint y: 482, endPoint x: 647, endPoint y: 553, distance: 73.5
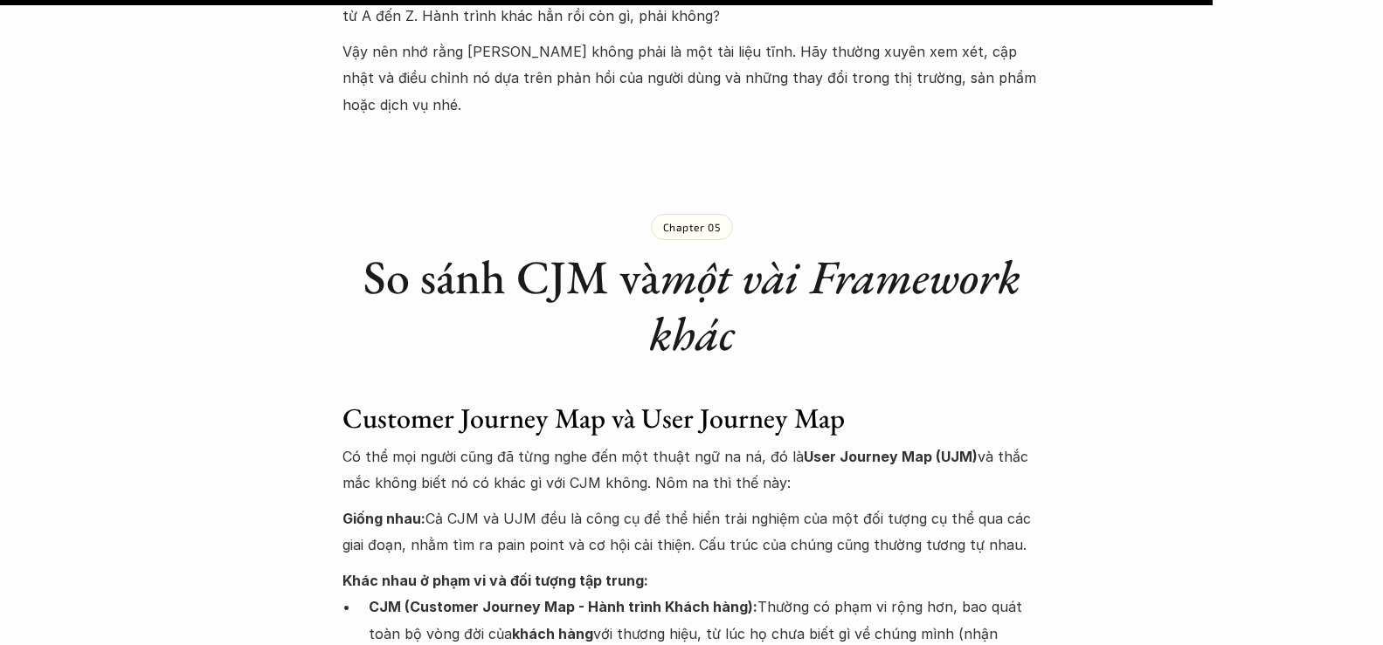
drag, startPoint x: 708, startPoint y: 472, endPoint x: 705, endPoint y: 570, distance: 98.8
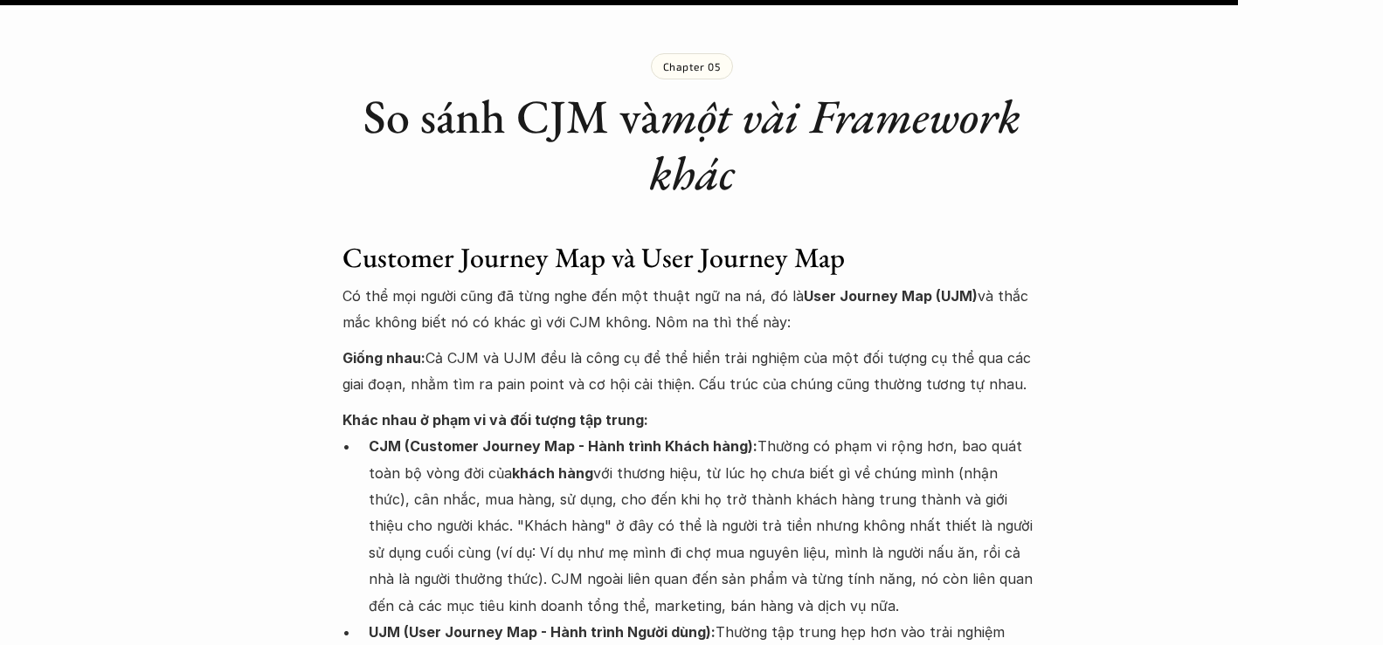
scroll to position [12053, 0]
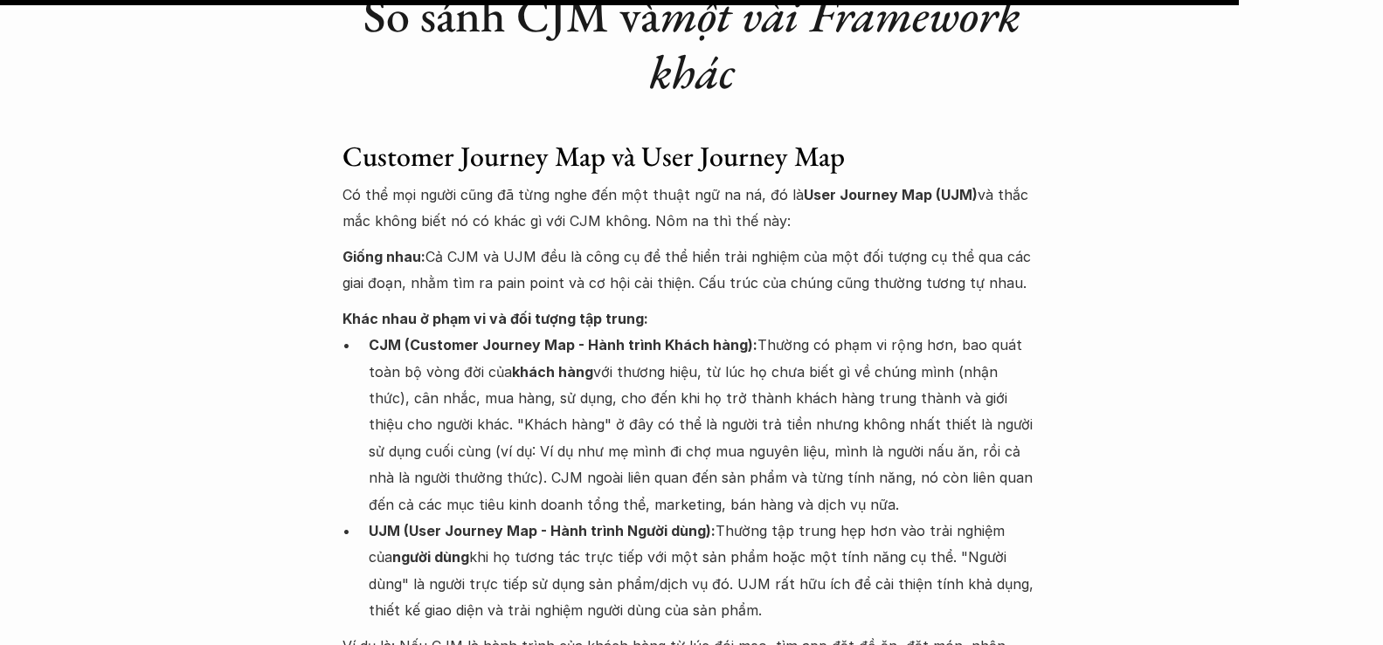
drag, startPoint x: 535, startPoint y: 469, endPoint x: 549, endPoint y: 501, distance: 34.9
drag, startPoint x: 673, startPoint y: 514, endPoint x: 675, endPoint y: 529, distance: 15.1
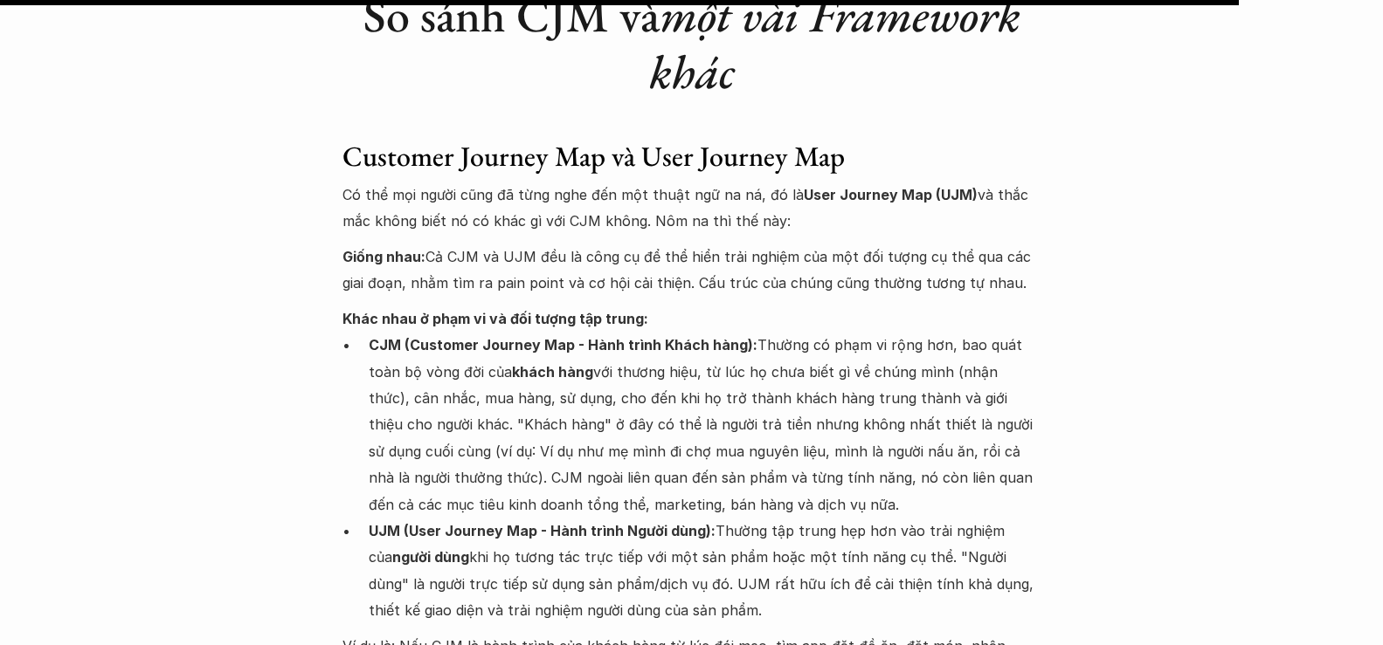
drag, startPoint x: 675, startPoint y: 529, endPoint x: 675, endPoint y: 542, distance: 13.1
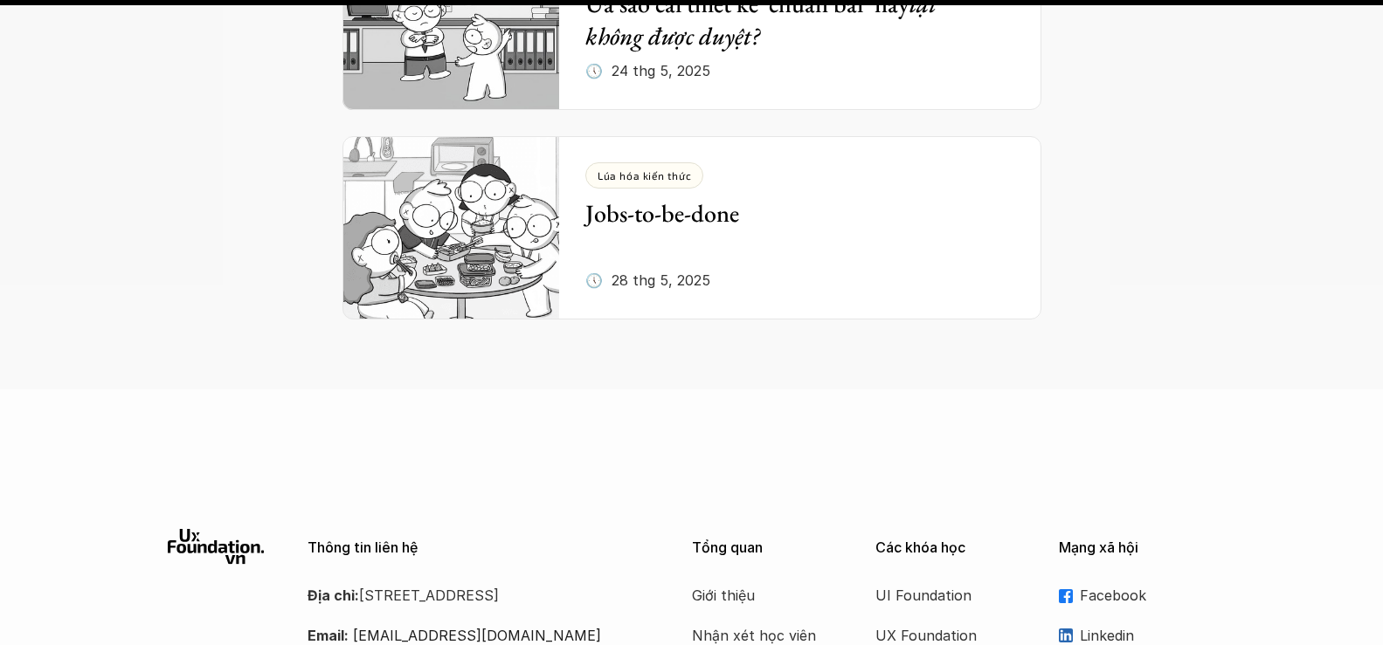
scroll to position [15076, 0]
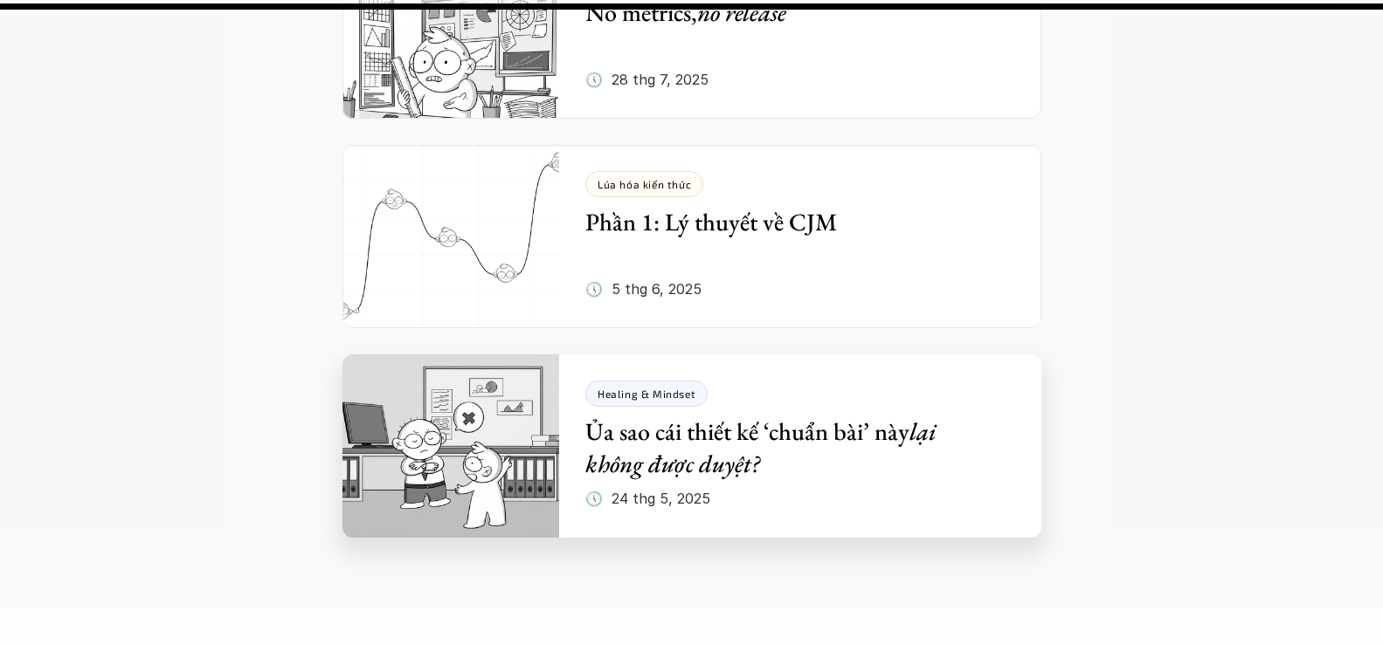
scroll to position [18953, 0]
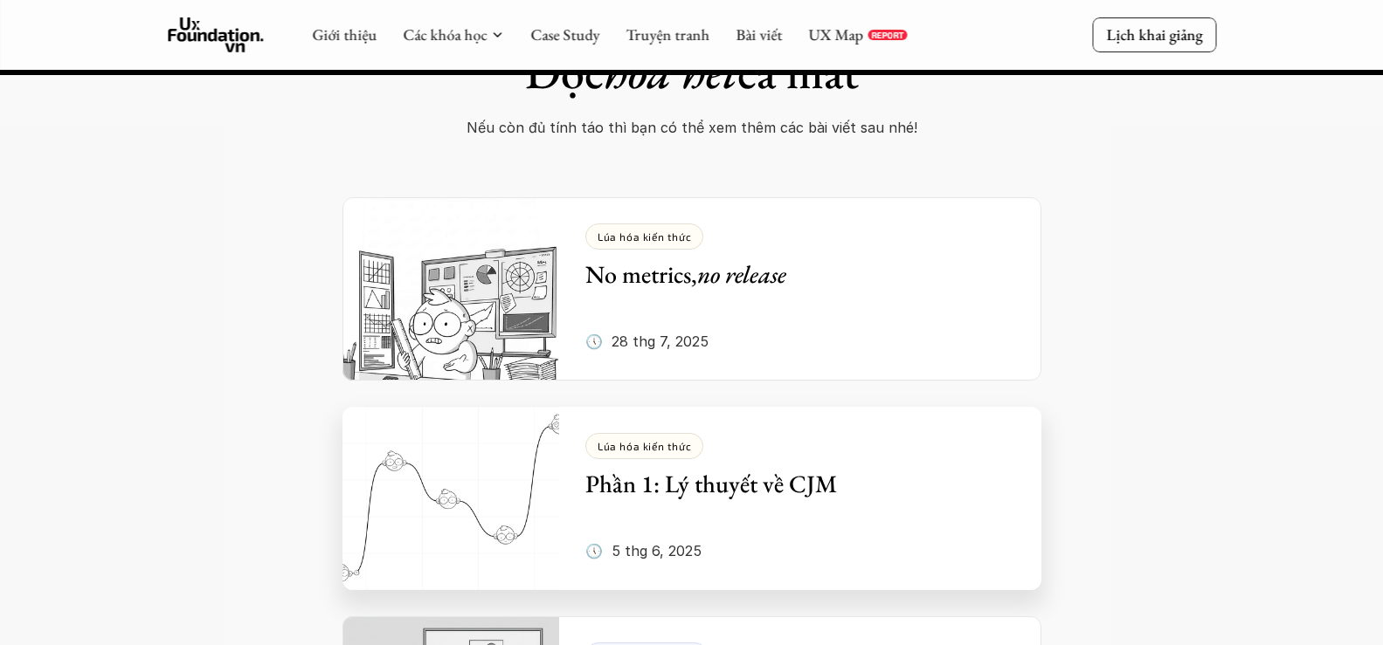
click at [831, 468] on h5 "Phần 1: Lý thuyết về CJM" at bounding box center [787, 483] width 404 height 31
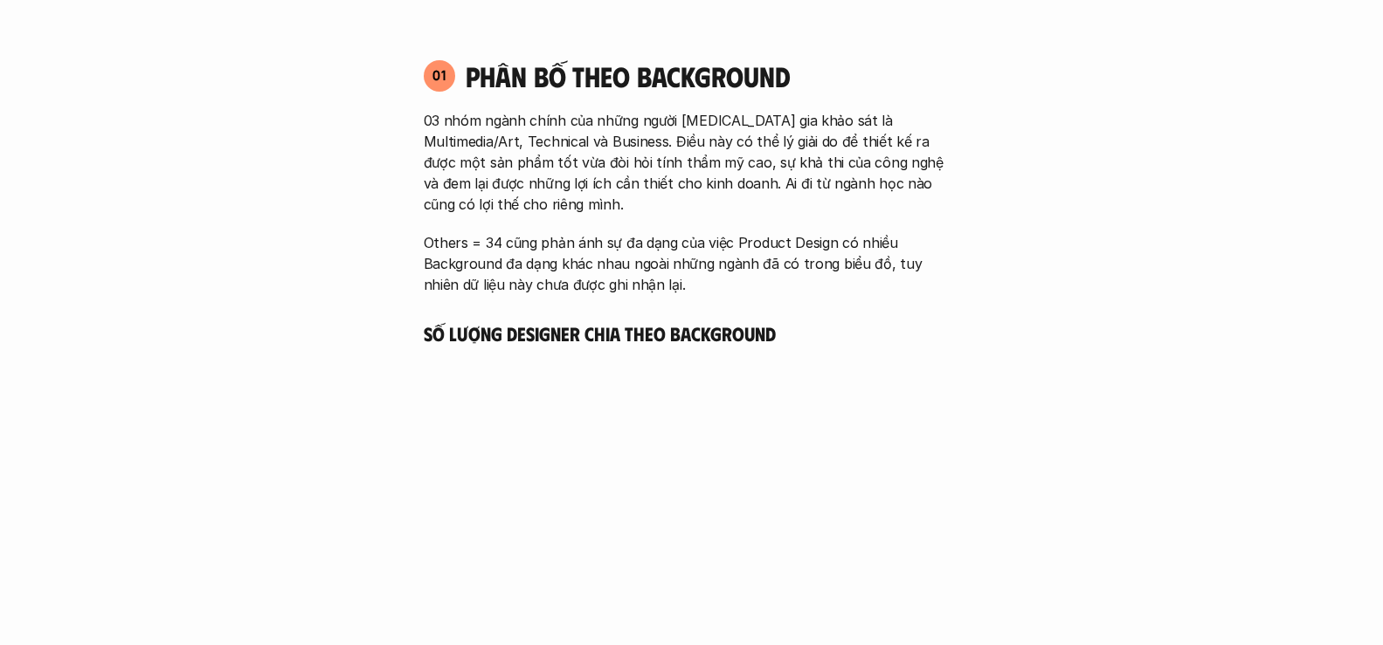
scroll to position [961, 0]
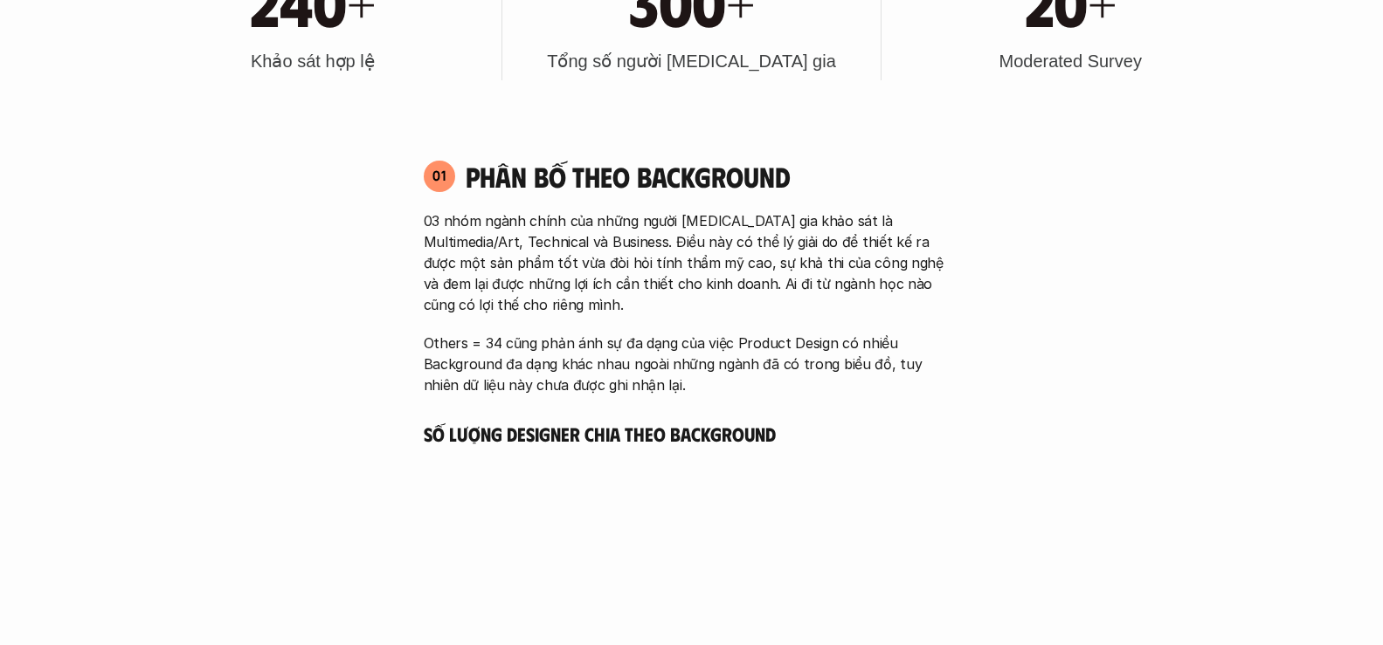
click at [693, 183] on h4 "Phân bố theo background" at bounding box center [713, 176] width 494 height 33
click at [630, 211] on p "03 nhóm ngành chính của những người tham gia khảo sát là Multimedia/Art, Techni…" at bounding box center [692, 262] width 536 height 105
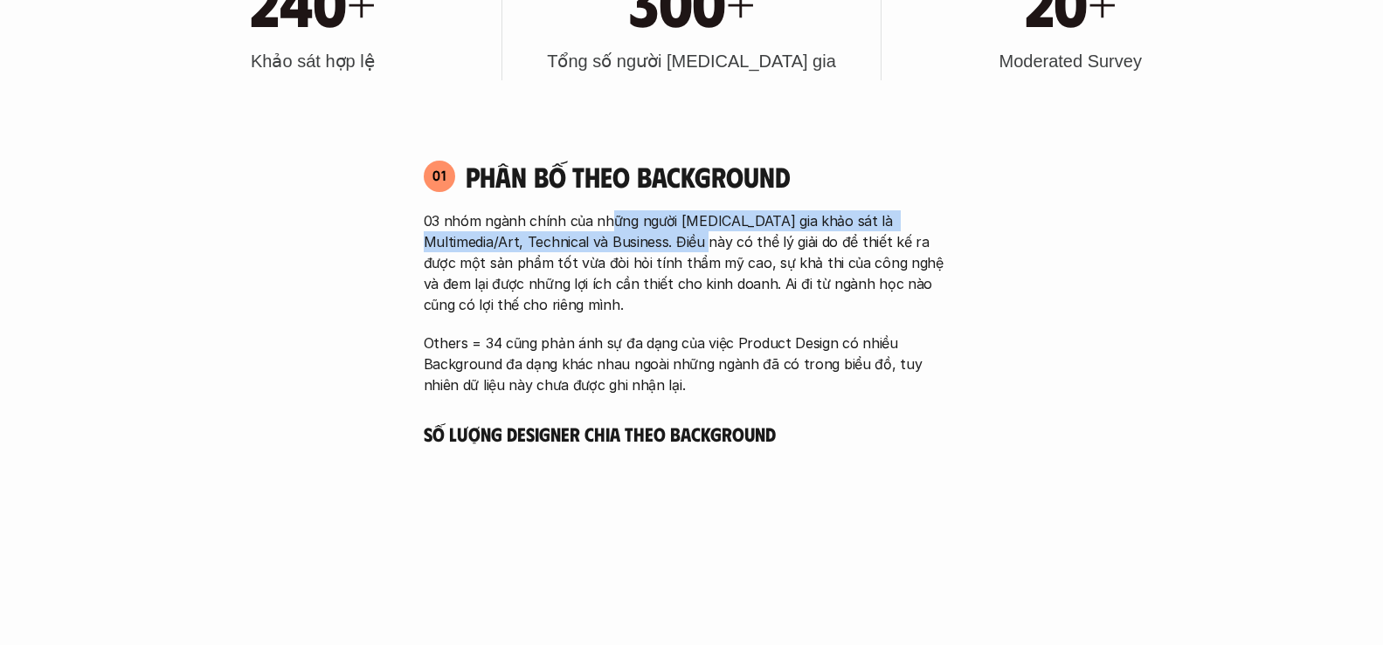
drag, startPoint x: 608, startPoint y: 224, endPoint x: 671, endPoint y: 251, distance: 68.1
click at [671, 251] on p "03 nhóm ngành chính của những người tham gia khảo sát là Multimedia/Art, Techni…" at bounding box center [692, 262] width 536 height 105
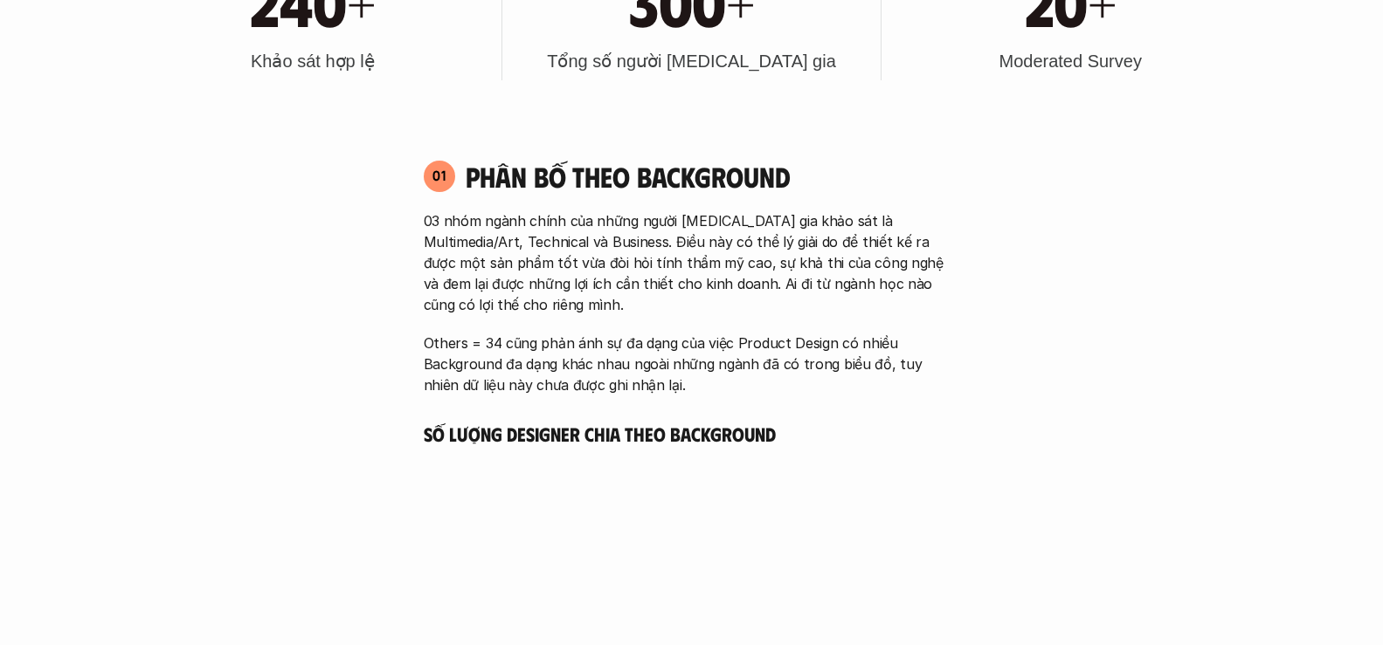
click at [835, 244] on p "03 nhóm ngành chính của những người tham gia khảo sát là Multimedia/Art, Techni…" at bounding box center [692, 262] width 536 height 105
click at [856, 227] on p "03 nhóm ngành chính của những người tham gia khảo sát là Multimedia/Art, Techni…" at bounding box center [692, 262] width 536 height 105
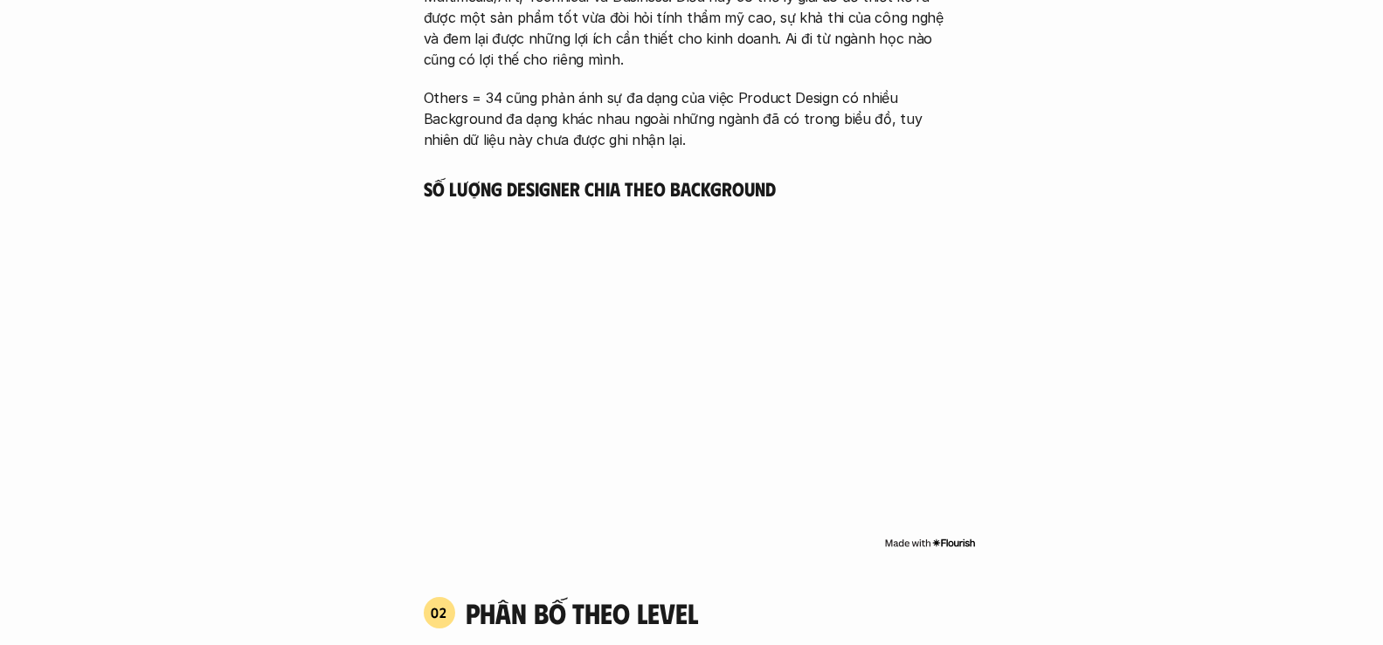
scroll to position [1223, 0]
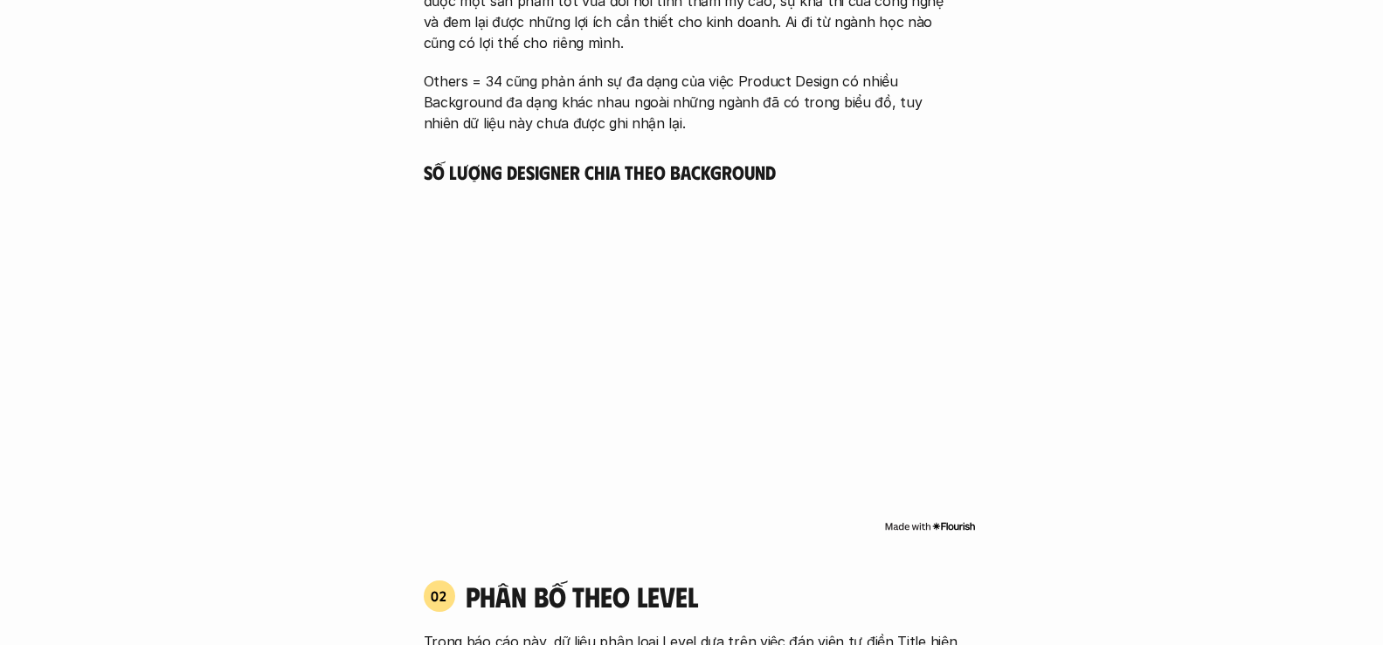
click at [693, 76] on p "Others = 34 cũng phản ánh sự đa dạng của việc Product Design có nhiều Backgroun…" at bounding box center [692, 102] width 536 height 63
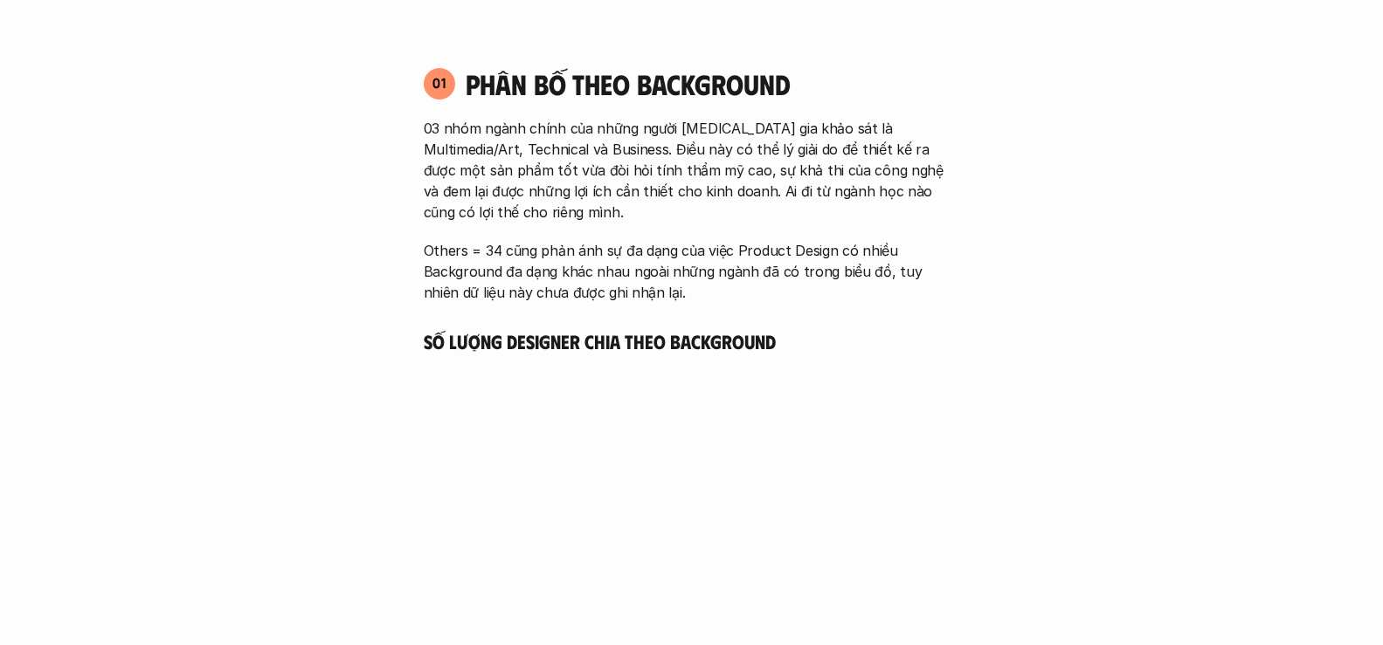
scroll to position [1048, 0]
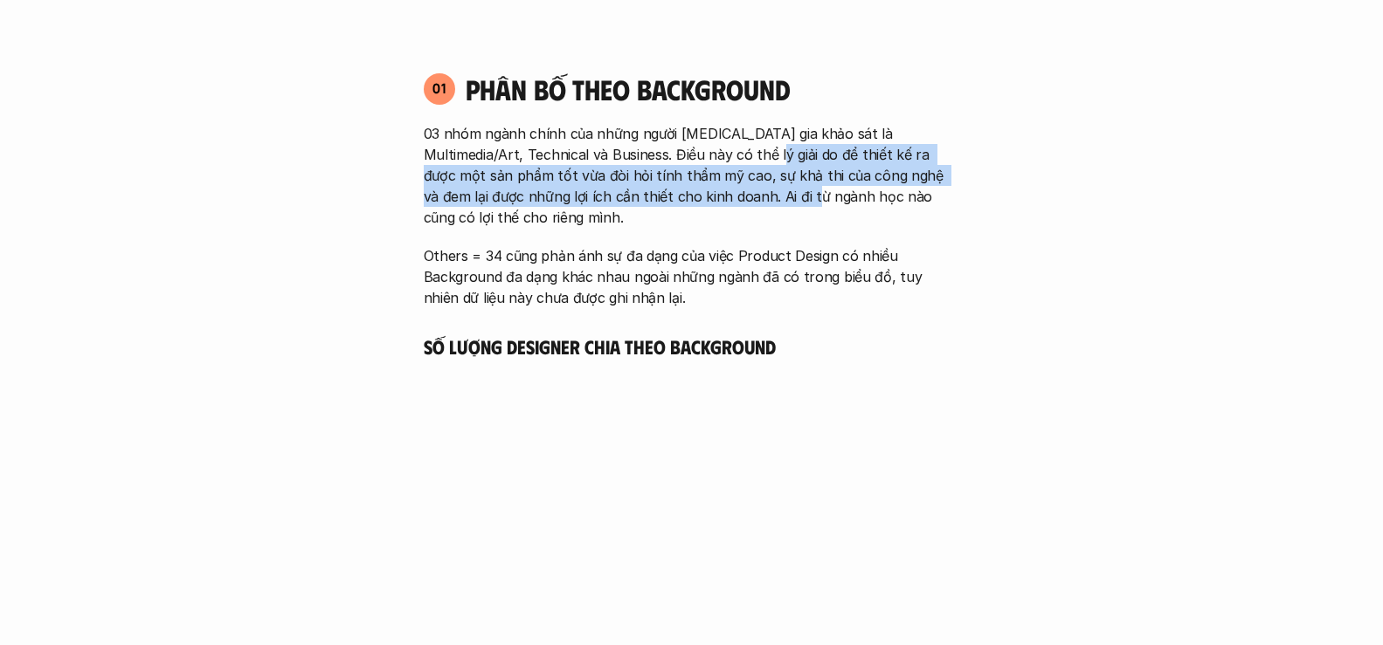
drag, startPoint x: 734, startPoint y: 155, endPoint x: 734, endPoint y: 194, distance: 39.3
click at [734, 194] on p "03 nhóm ngành chính của những người tham gia khảo sát là Multimedia/Art, Techni…" at bounding box center [692, 175] width 536 height 105
click at [686, 202] on p "03 nhóm ngành chính của những người tham gia khảo sát là Multimedia/Art, Techni…" at bounding box center [692, 175] width 536 height 105
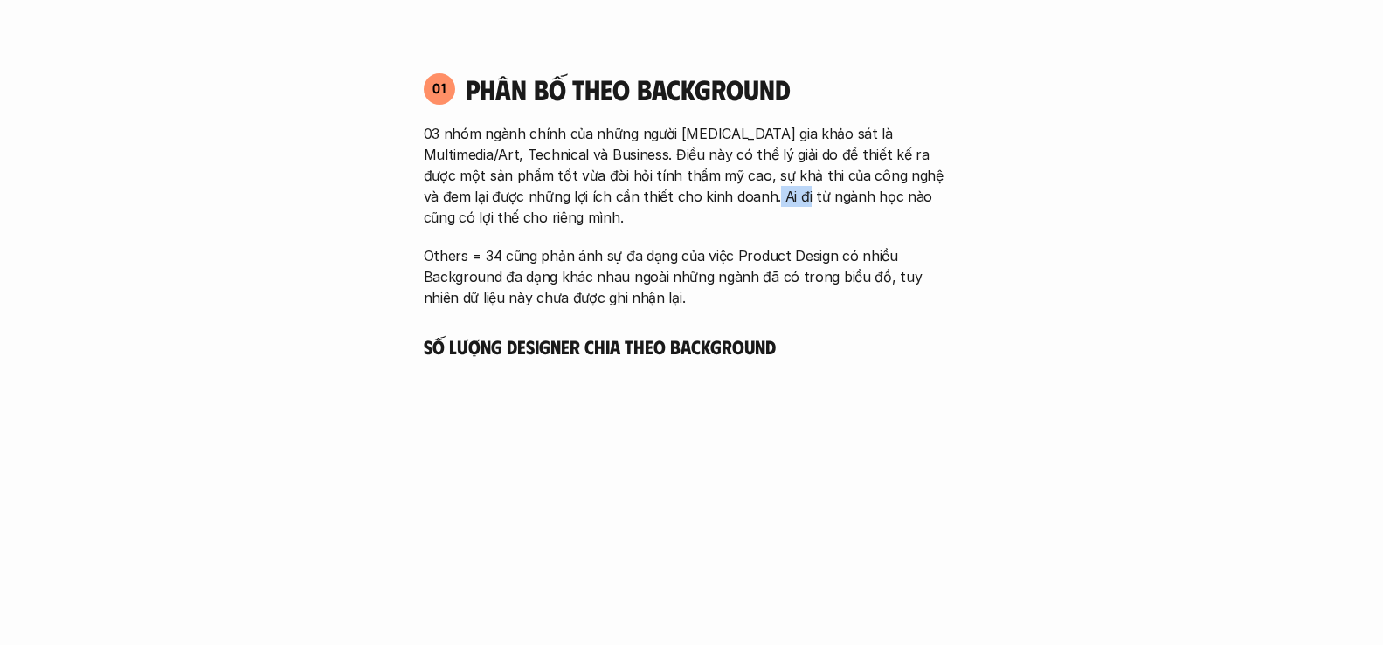
click at [686, 202] on p "03 nhóm ngành chính của những người tham gia khảo sát là Multimedia/Art, Techni…" at bounding box center [692, 175] width 536 height 105
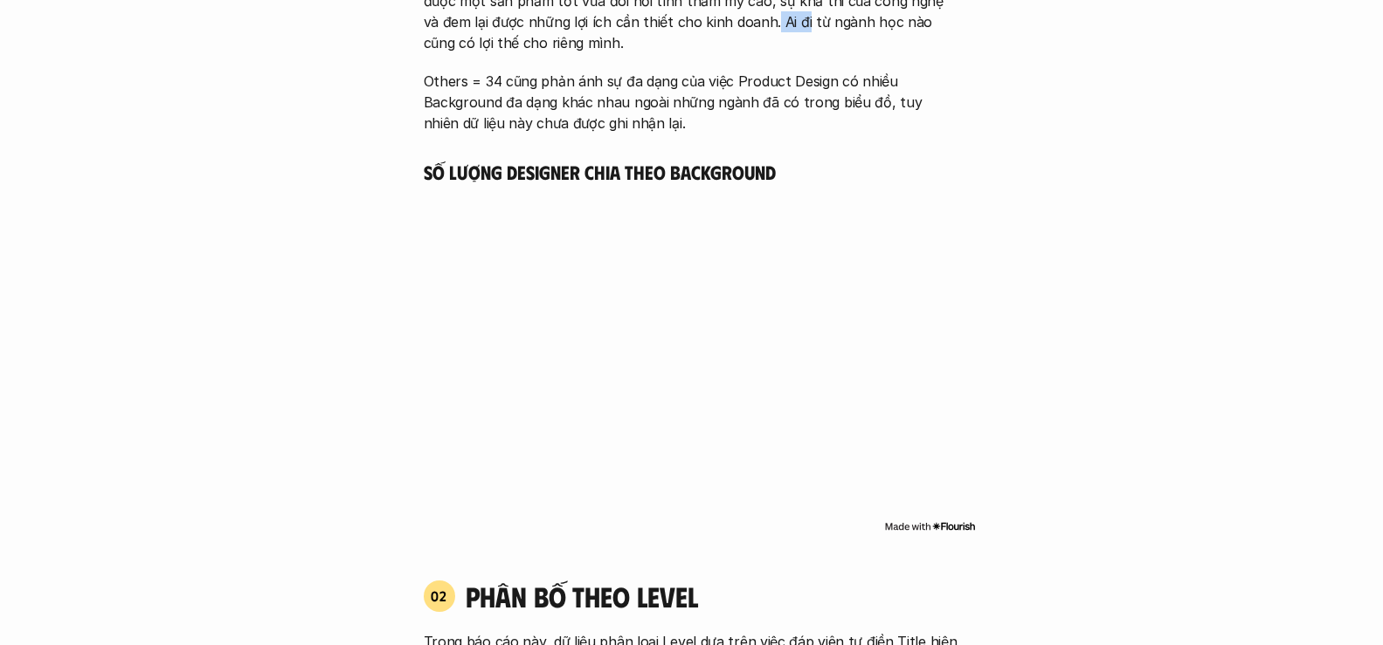
scroll to position [1135, 0]
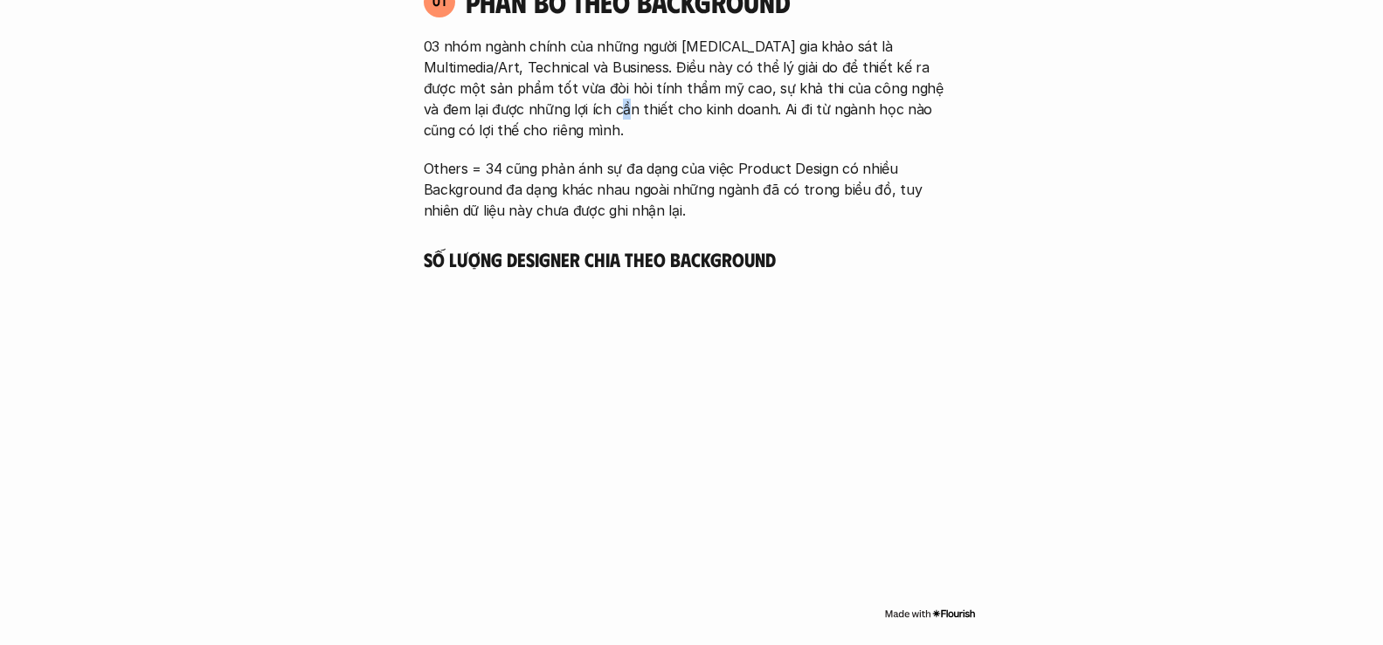
click at [535, 103] on p "03 nhóm ngành chính của những người tham gia khảo sát là Multimedia/Art, Techni…" at bounding box center [692, 88] width 536 height 105
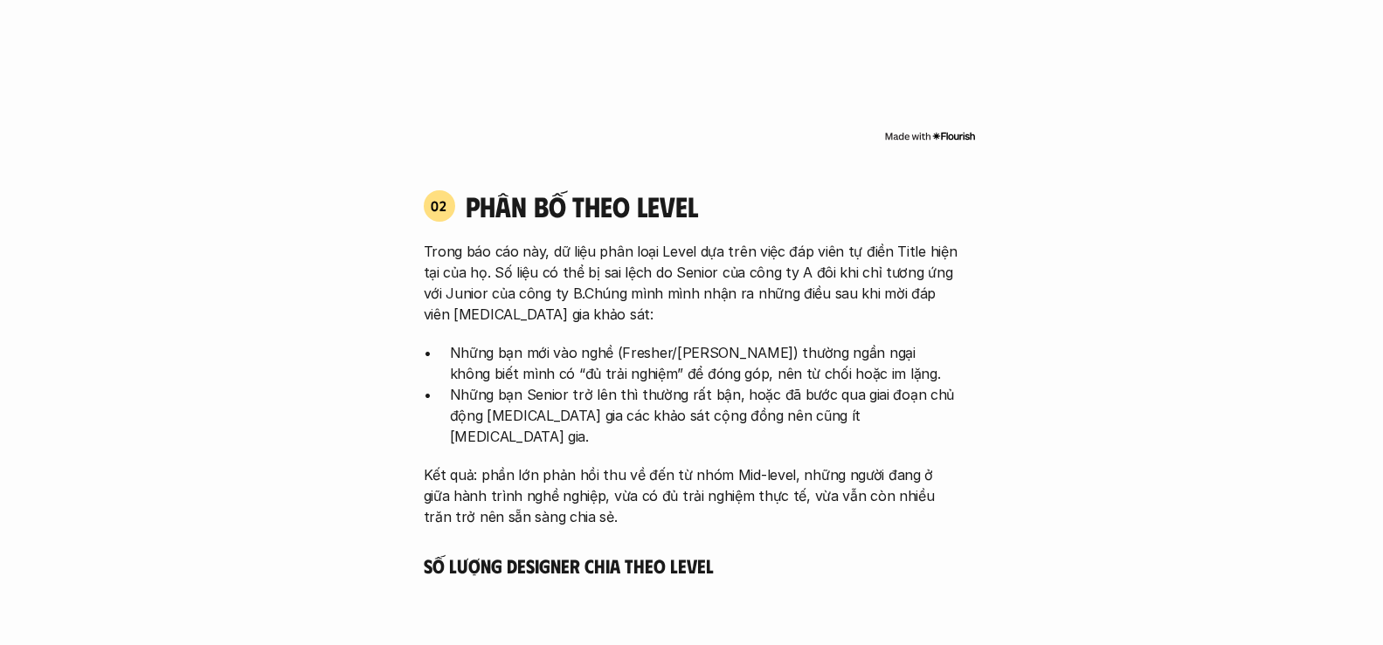
scroll to position [1747, 0]
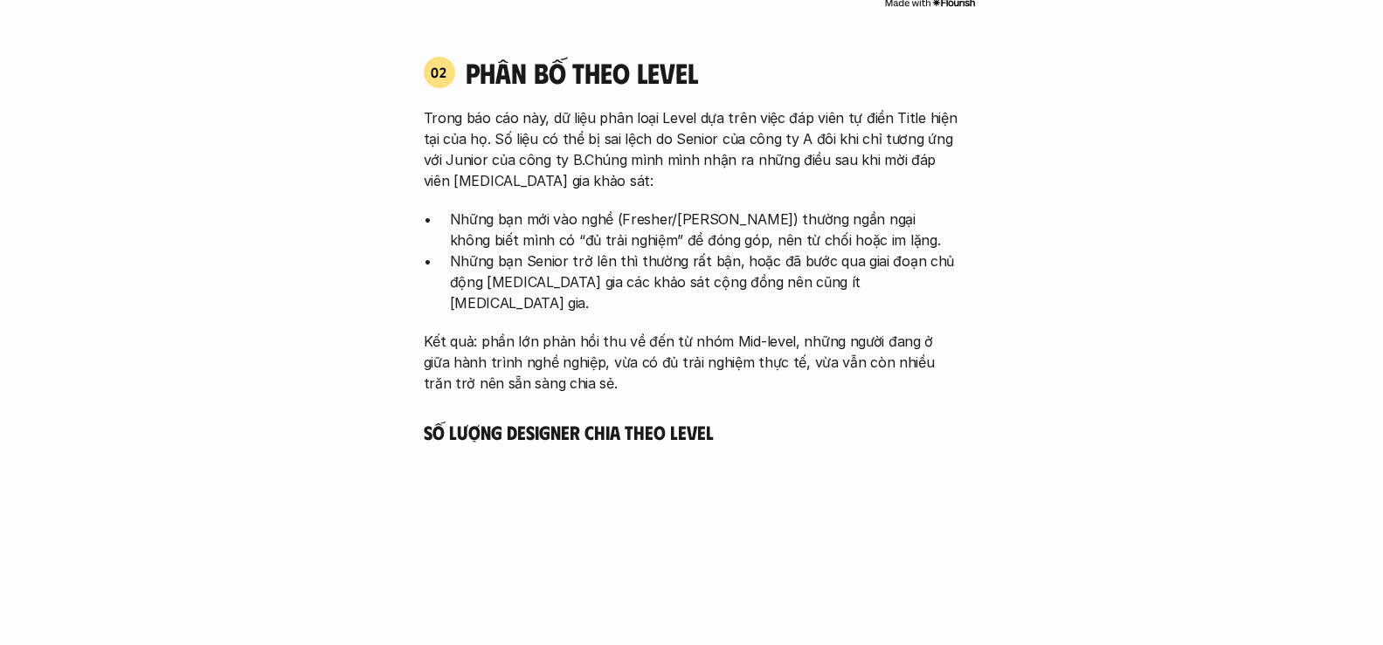
click at [696, 228] on p "Những bạn mới vào nghề (Fresher/Junior) thường ngần ngại không biết mình có “đủ…" at bounding box center [705, 230] width 510 height 42
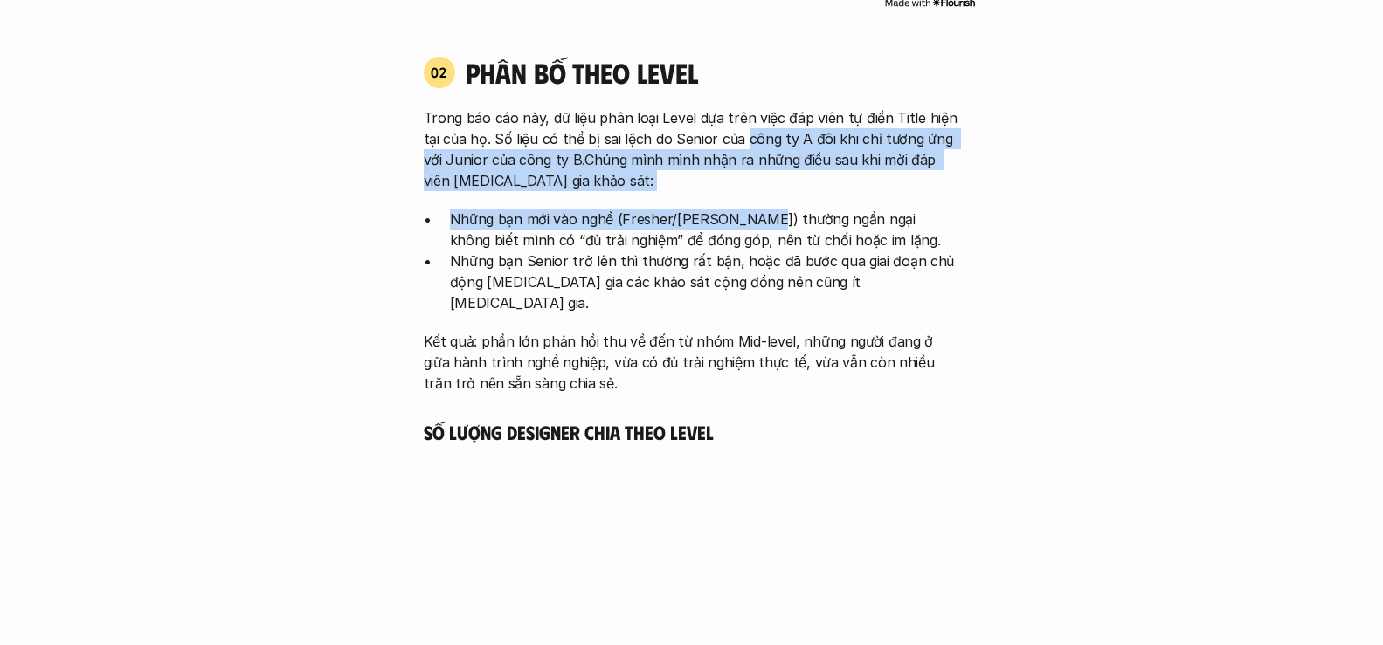
drag, startPoint x: 740, startPoint y: 148, endPoint x: 745, endPoint y: 205, distance: 57.9
click at [745, 205] on div "Trong báo cáo này, dữ liệu phân loại Level dựa trên việc đáp viên tự điền Title…" at bounding box center [692, 250] width 536 height 286
click at [744, 205] on div "Trong báo cáo này, dữ liệu phân loại Level dựa trên việc đáp viên tự điền Title…" at bounding box center [692, 250] width 536 height 286
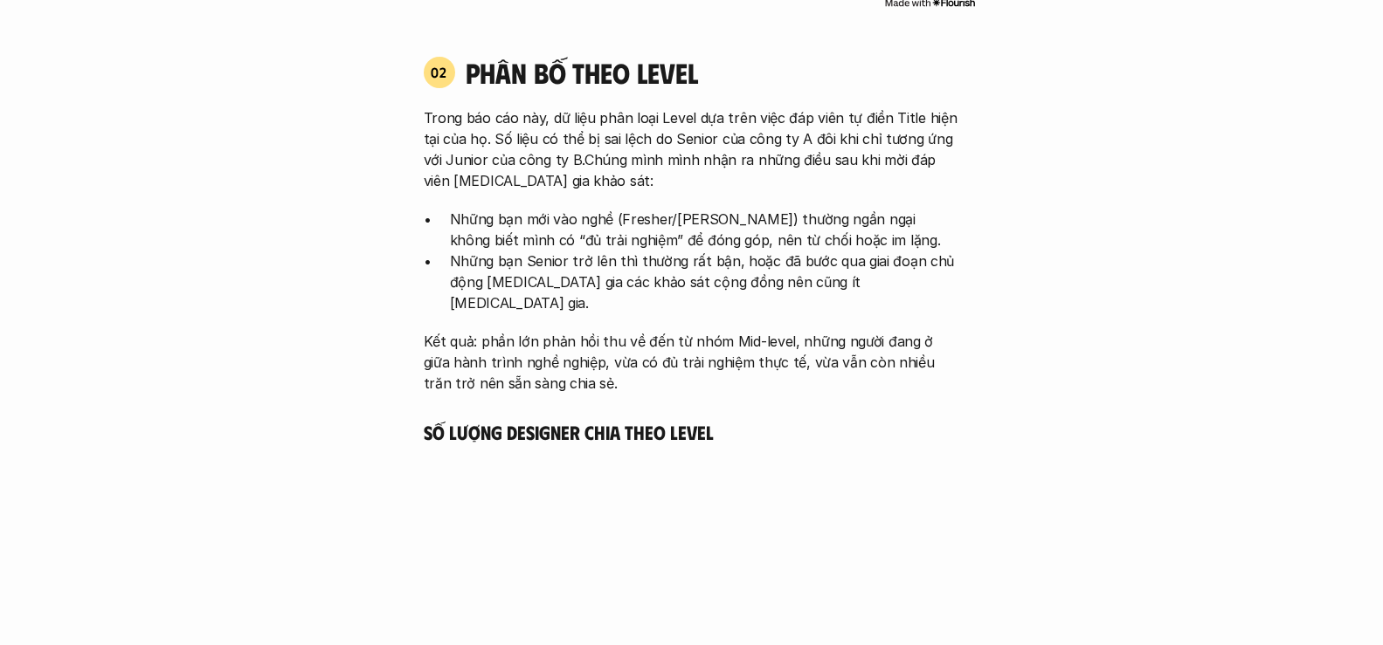
click at [735, 130] on p "Trong báo cáo này, dữ liệu phân loại Level dựa trên việc đáp viên tự điền Title…" at bounding box center [692, 149] width 536 height 84
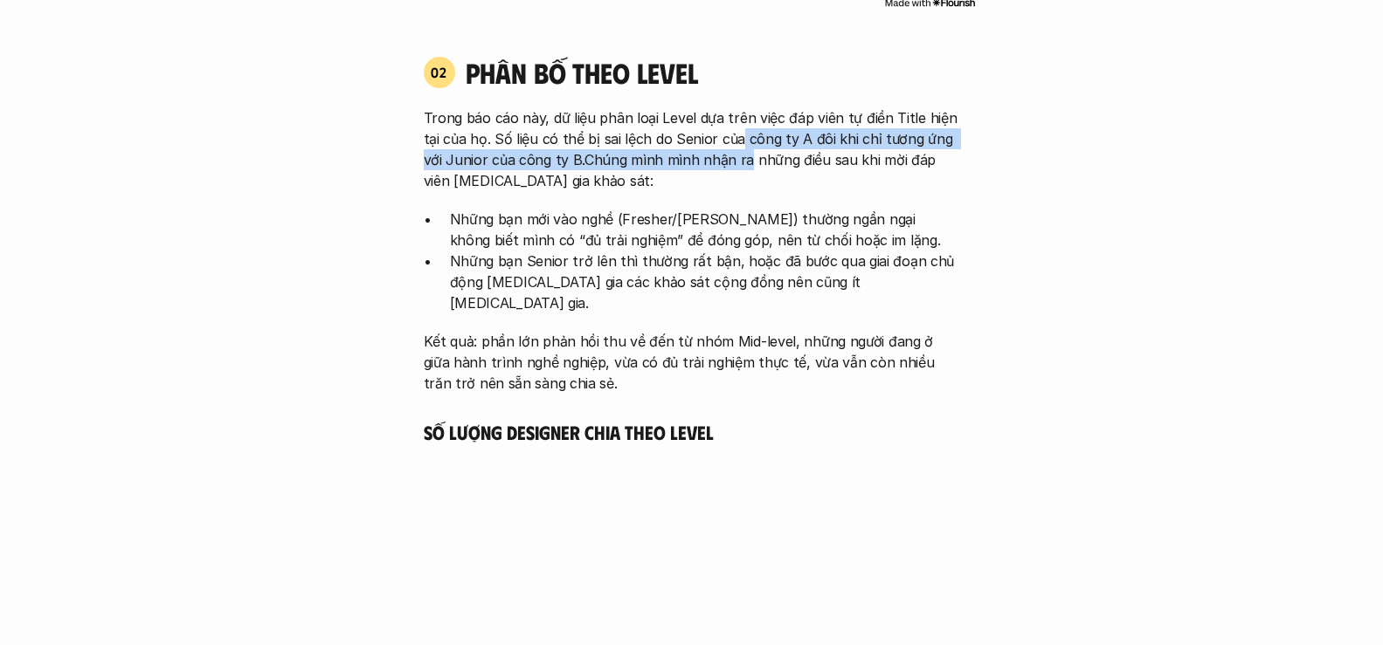
drag, startPoint x: 735, startPoint y: 130, endPoint x: 735, endPoint y: 153, distance: 22.7
click at [735, 153] on p "Trong báo cáo này, dữ liệu phân loại Level dựa trên việc đáp viên tự điền Title…" at bounding box center [692, 149] width 536 height 84
click at [658, 150] on p "Trong báo cáo này, dữ liệu phân loại Level dựa trên việc đáp viên tự điền Title…" at bounding box center [692, 149] width 536 height 84
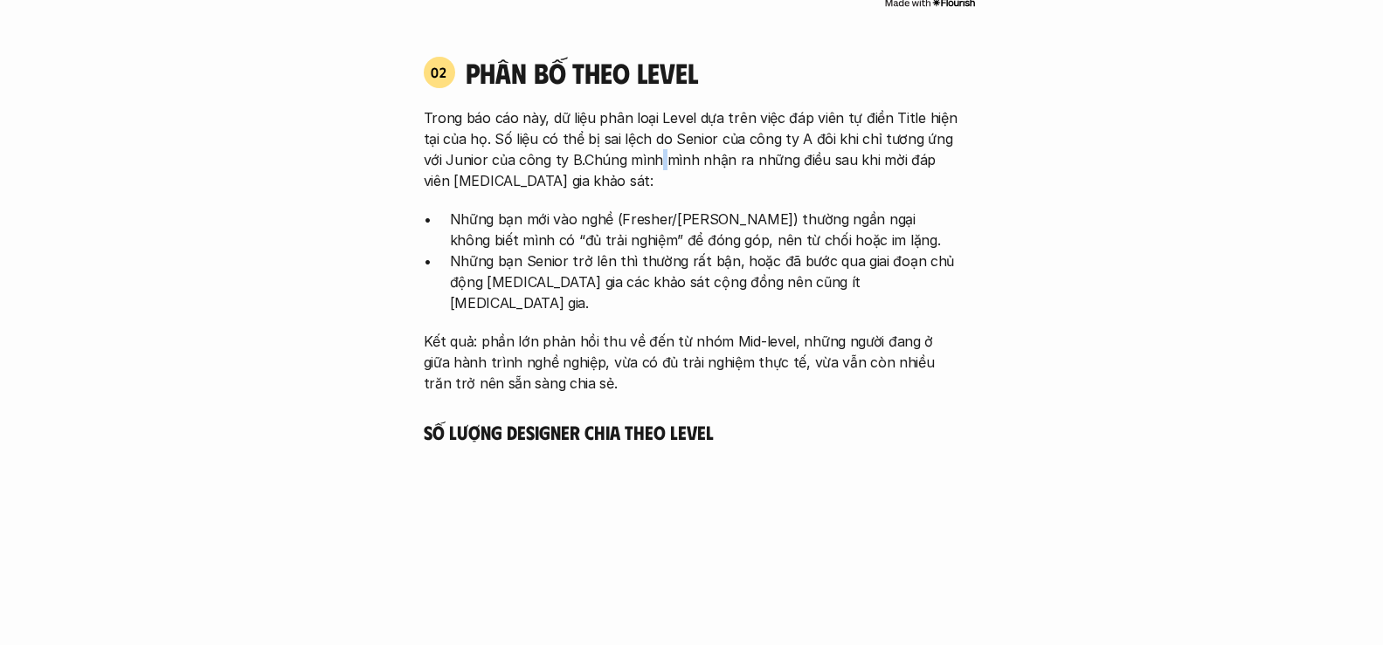
click at [658, 150] on p "Trong báo cáo này, dữ liệu phân loại Level dựa trên việc đáp viên tự điền Title…" at bounding box center [692, 149] width 536 height 84
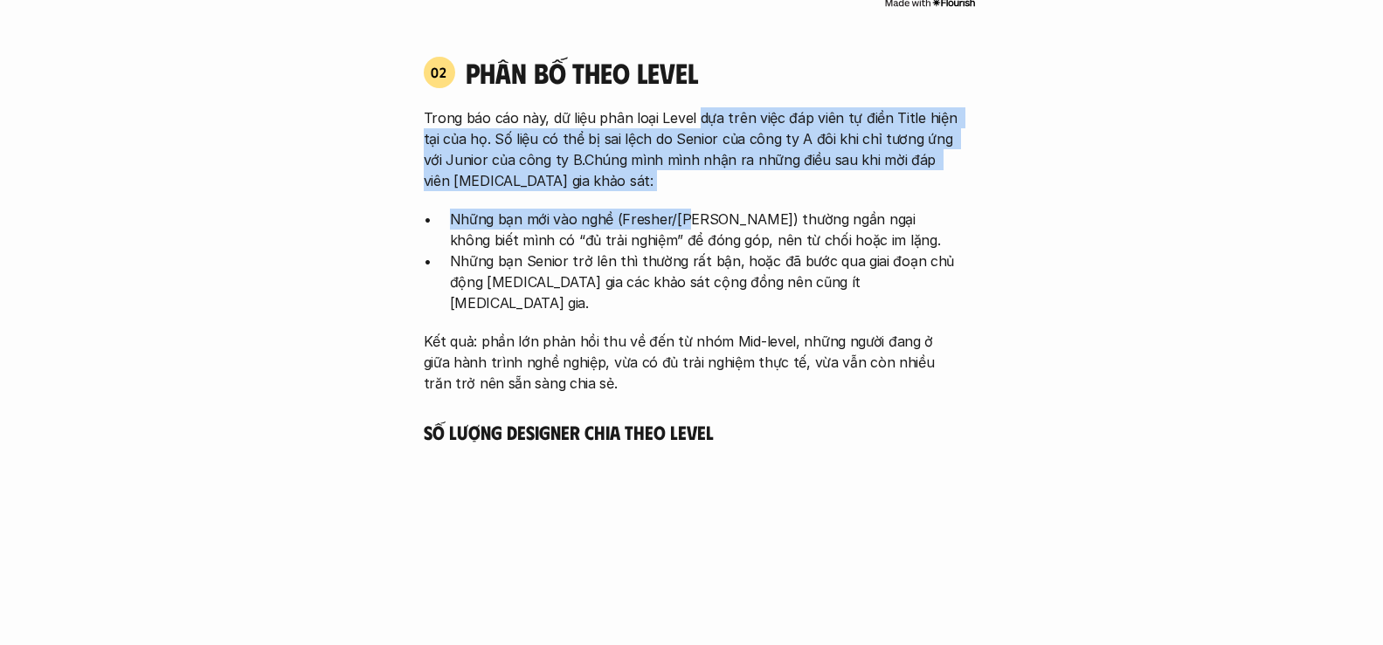
drag, startPoint x: 693, startPoint y: 117, endPoint x: 684, endPoint y: 213, distance: 96.5
click at [684, 213] on div "Trong báo cáo này, dữ liệu phân loại Level dựa trên việc đáp viên tự điền Title…" at bounding box center [692, 250] width 536 height 286
click at [694, 171] on p "Trong báo cáo này, dữ liệu phân loại Level dựa trên việc đáp viên tự điền Title…" at bounding box center [692, 149] width 536 height 84
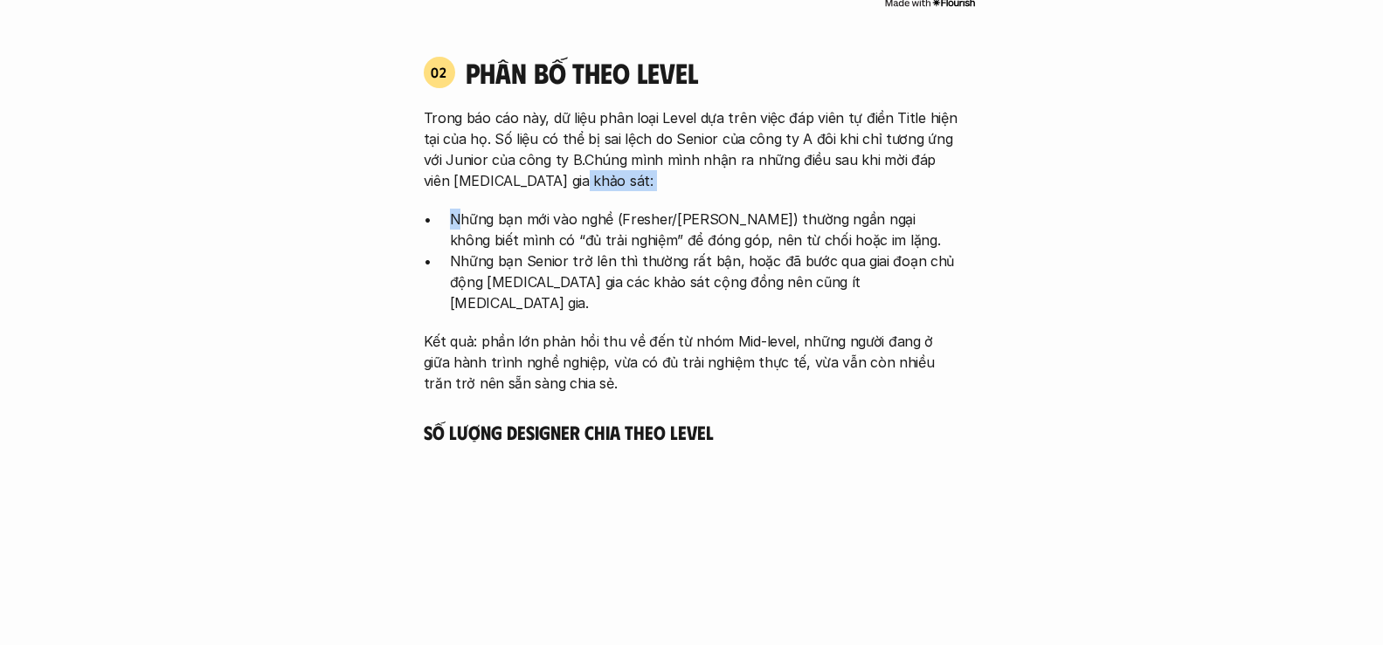
click at [694, 171] on p "Trong báo cáo này, dữ liệu phân loại Level dựa trên việc đáp viên tự điền Title…" at bounding box center [692, 149] width 536 height 84
click at [698, 154] on p "Trong báo cáo này, dữ liệu phân loại Level dựa trên việc đáp viên tự điền Title…" at bounding box center [692, 149] width 536 height 84
click at [731, 253] on p "Những bạn Senior trở lên thì thường rất bận, hoặc đã bước qua giai đoạn chủ độn…" at bounding box center [705, 282] width 510 height 63
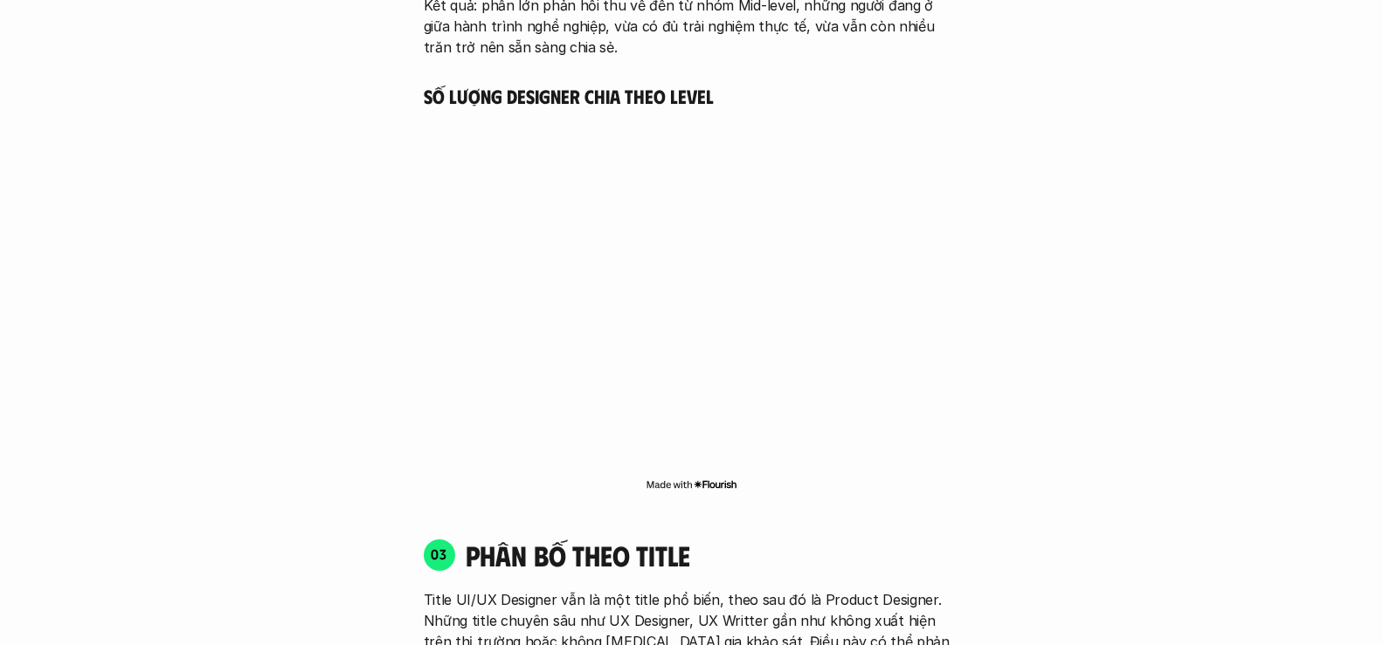
scroll to position [2358, 0]
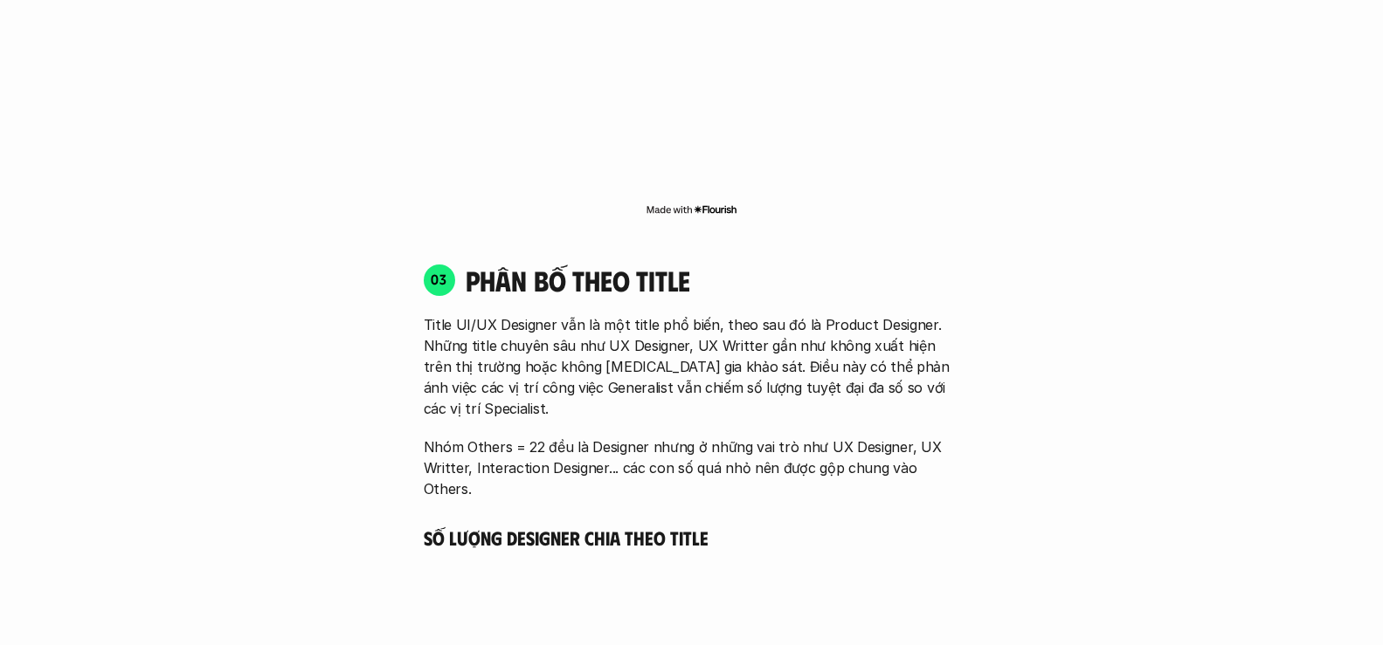
click at [721, 203] on img at bounding box center [691, 210] width 92 height 14
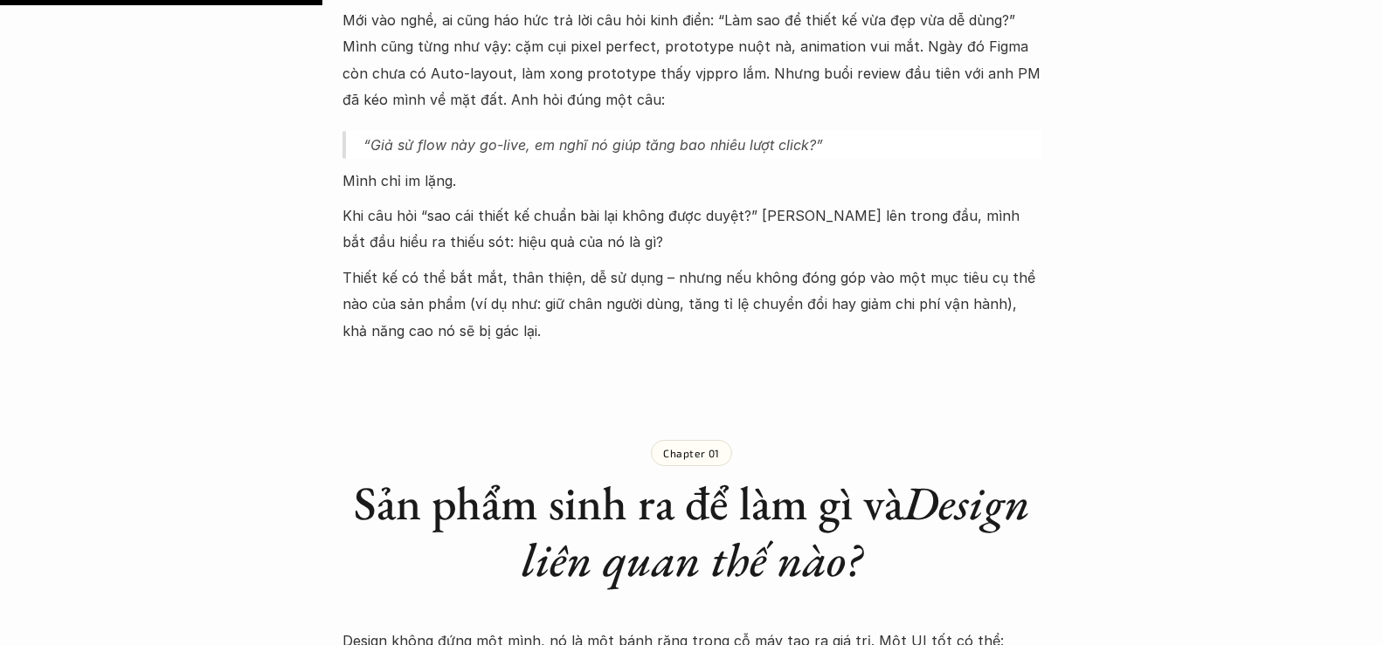
scroll to position [880, 0]
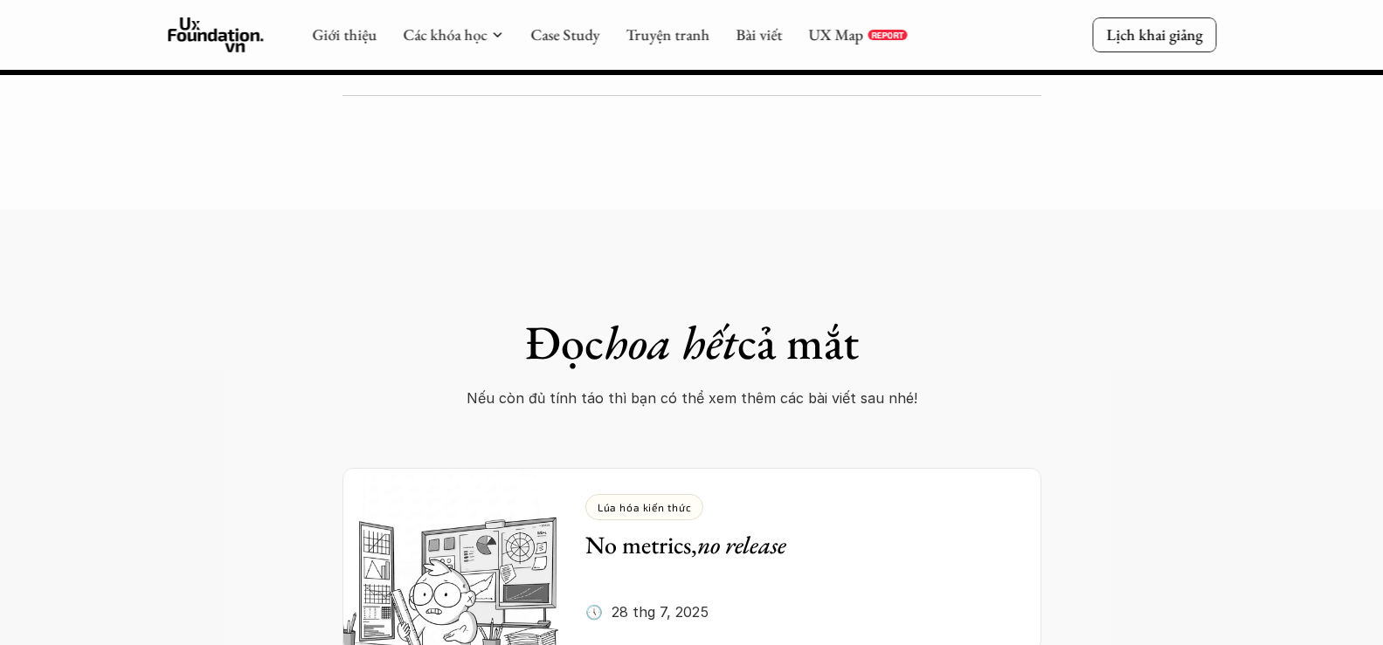
scroll to position [14176, 0]
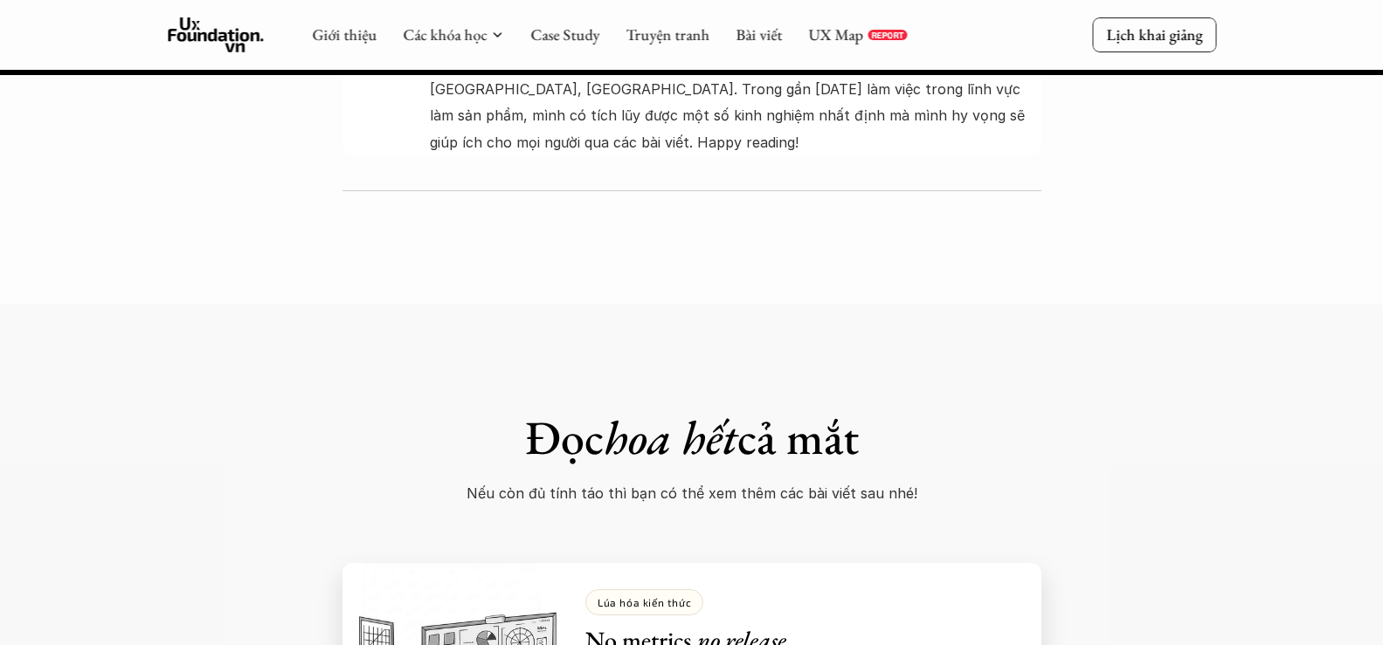
click at [659, 590] on div "Lúa hóa kiến thức" at bounding box center [644, 603] width 118 height 26
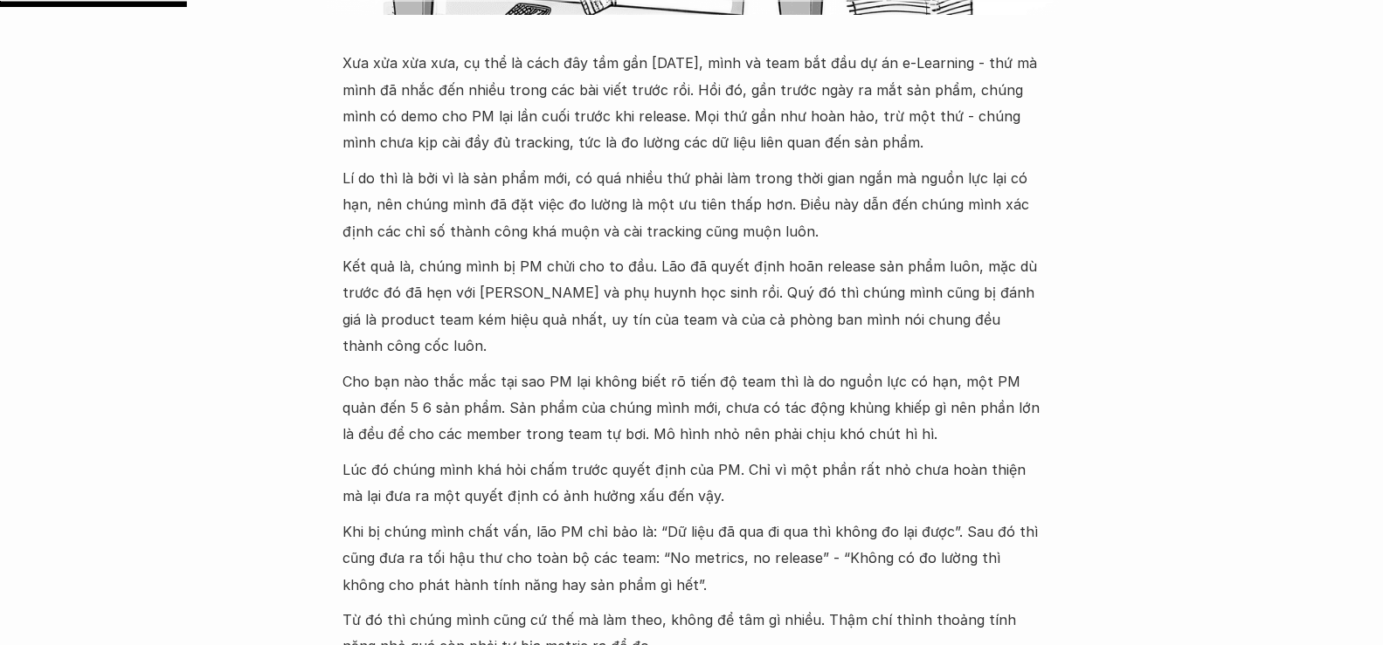
scroll to position [786, 0]
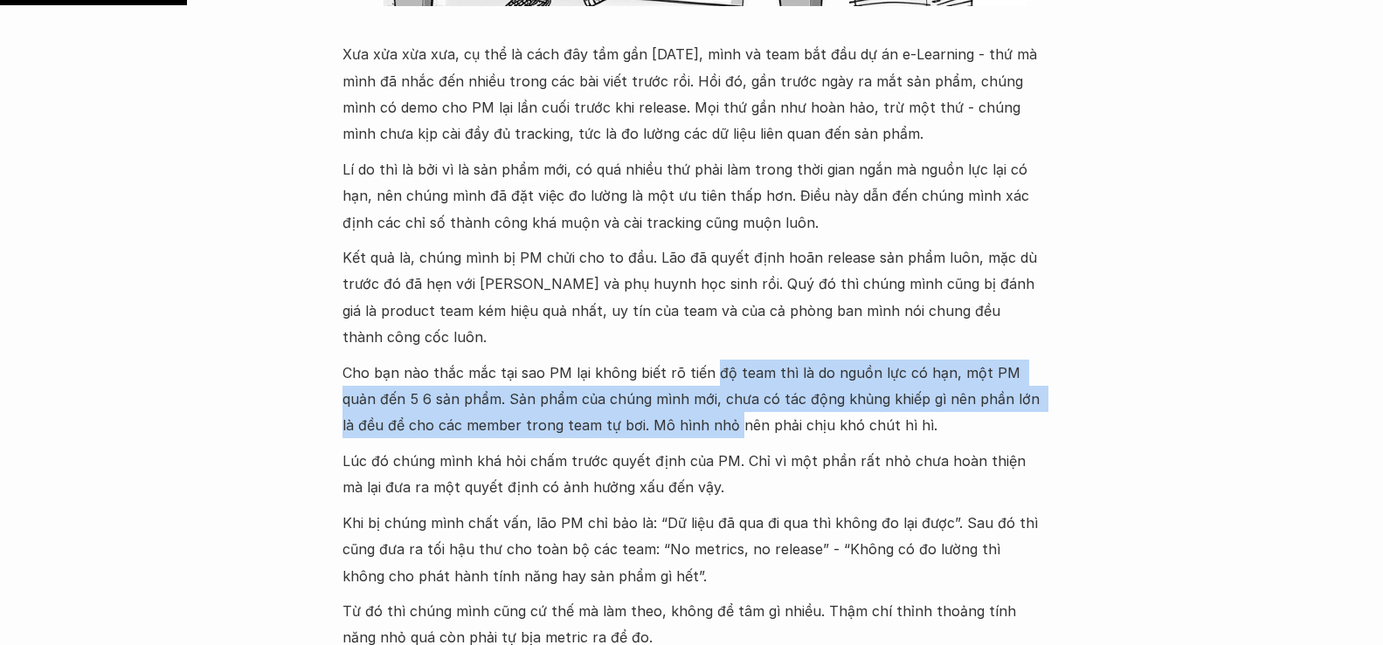
drag, startPoint x: 704, startPoint y: 348, endPoint x: 685, endPoint y: 402, distance: 56.6
click at [685, 402] on p "Cho bạn nào thắc mắc tại sao PM lại không biết rõ tiến độ team thì là do nguồn …" at bounding box center [691, 399] width 699 height 79
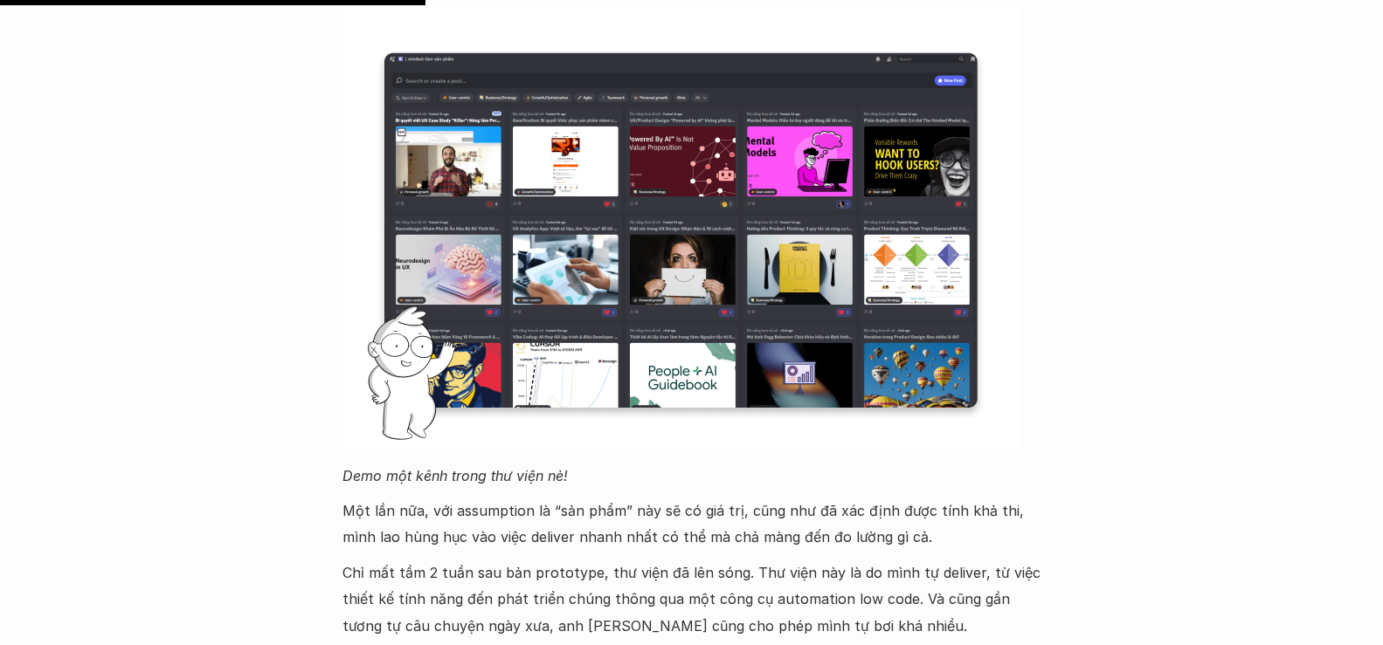
scroll to position [1834, 0]
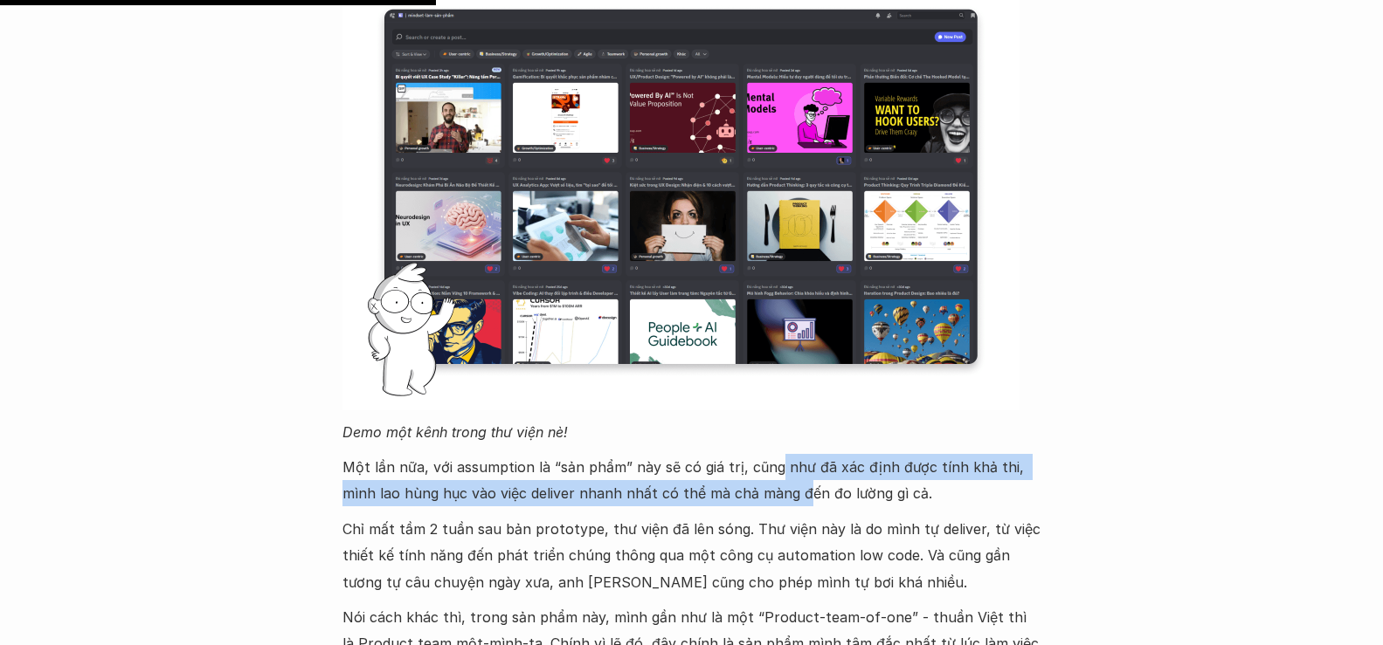
drag, startPoint x: 771, startPoint y: 438, endPoint x: 761, endPoint y: 475, distance: 38.2
click at [761, 475] on p "Một lần nữa, với assumption là “sản phẩm” này sẽ có giá trị, cũng như đã xác đị…" at bounding box center [691, 480] width 699 height 53
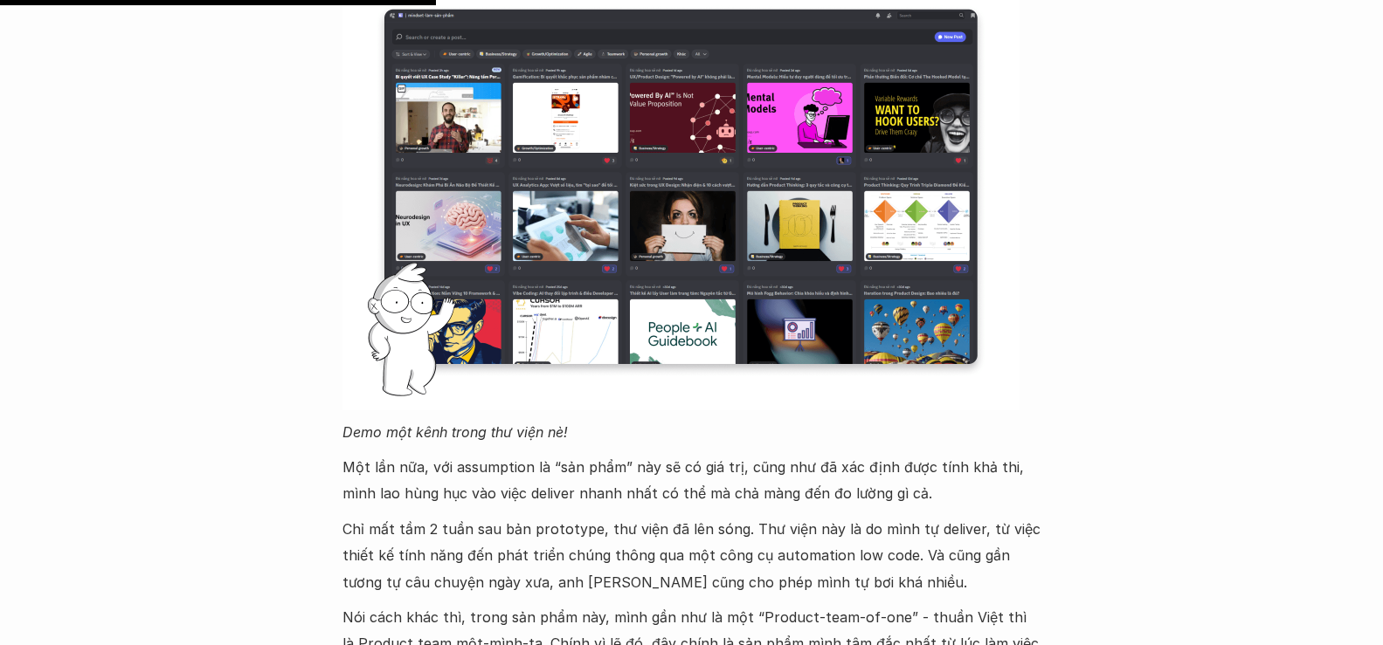
click at [471, 454] on p "Một lần nữa, với assumption là “sản phẩm” này sẽ có giá trị, cũng như đã xác đị…" at bounding box center [691, 480] width 699 height 53
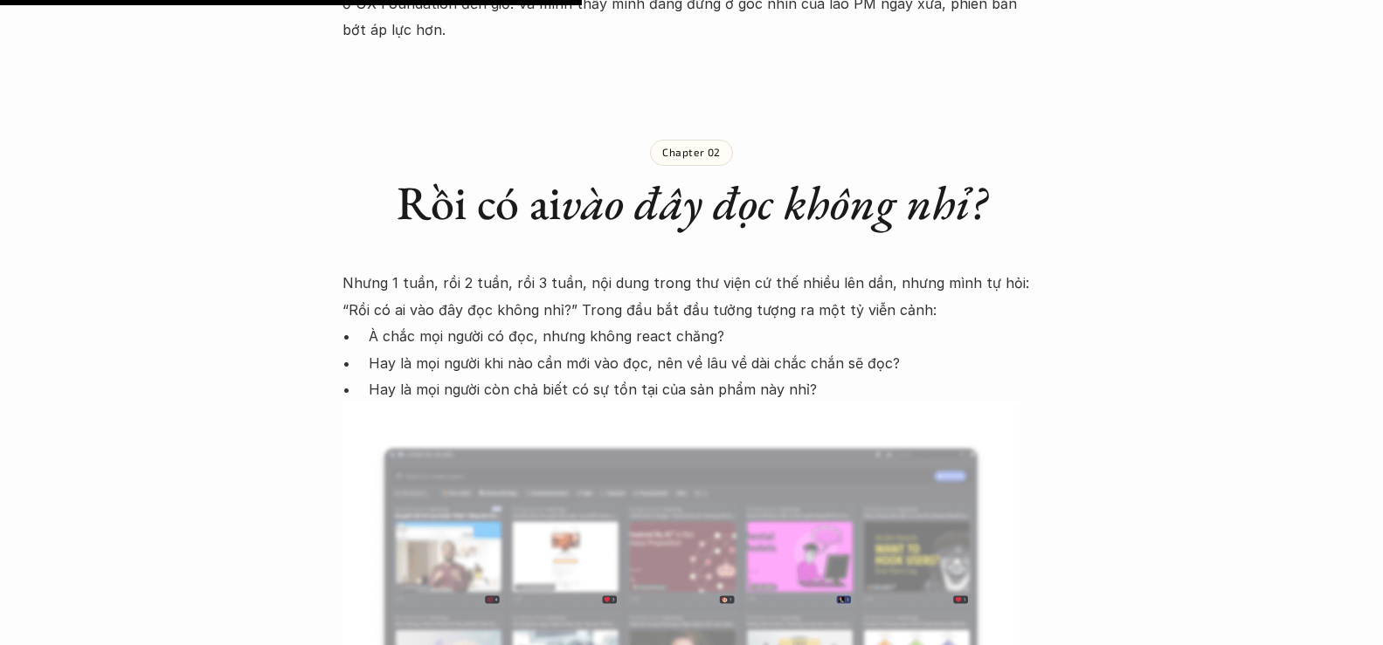
scroll to position [2533, 0]
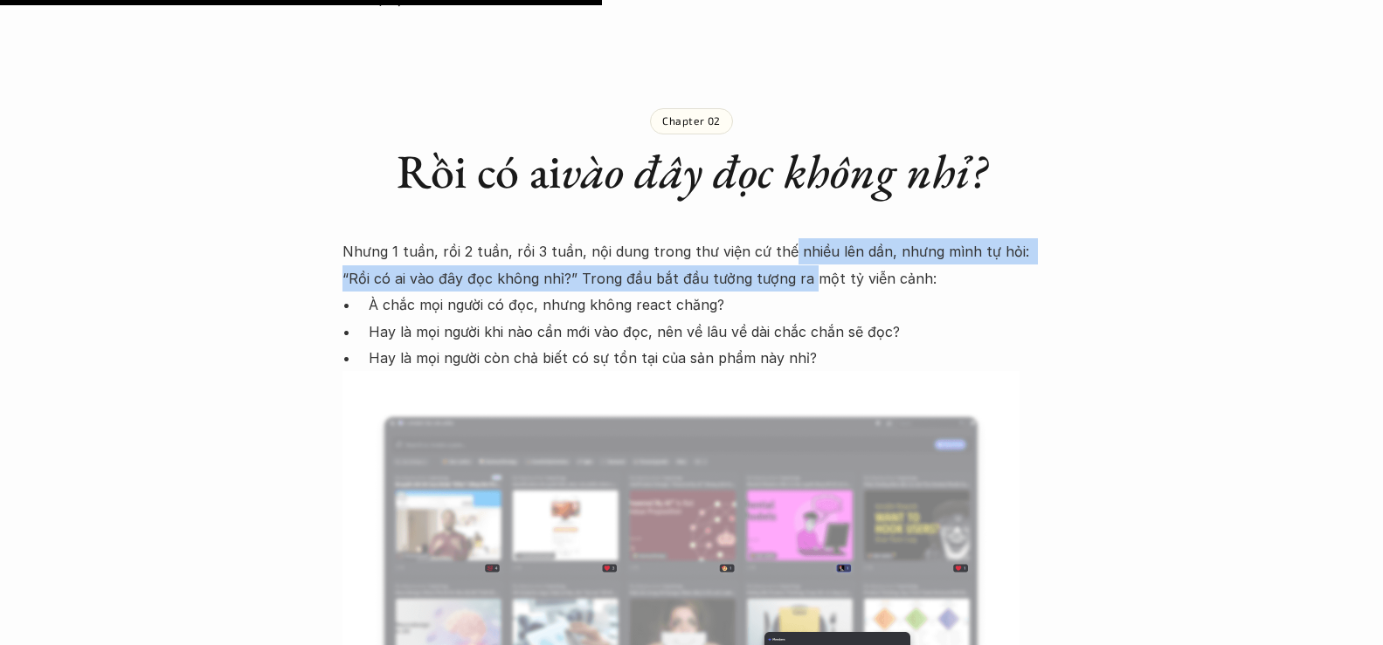
drag, startPoint x: 774, startPoint y: 217, endPoint x: 762, endPoint y: 276, distance: 59.6
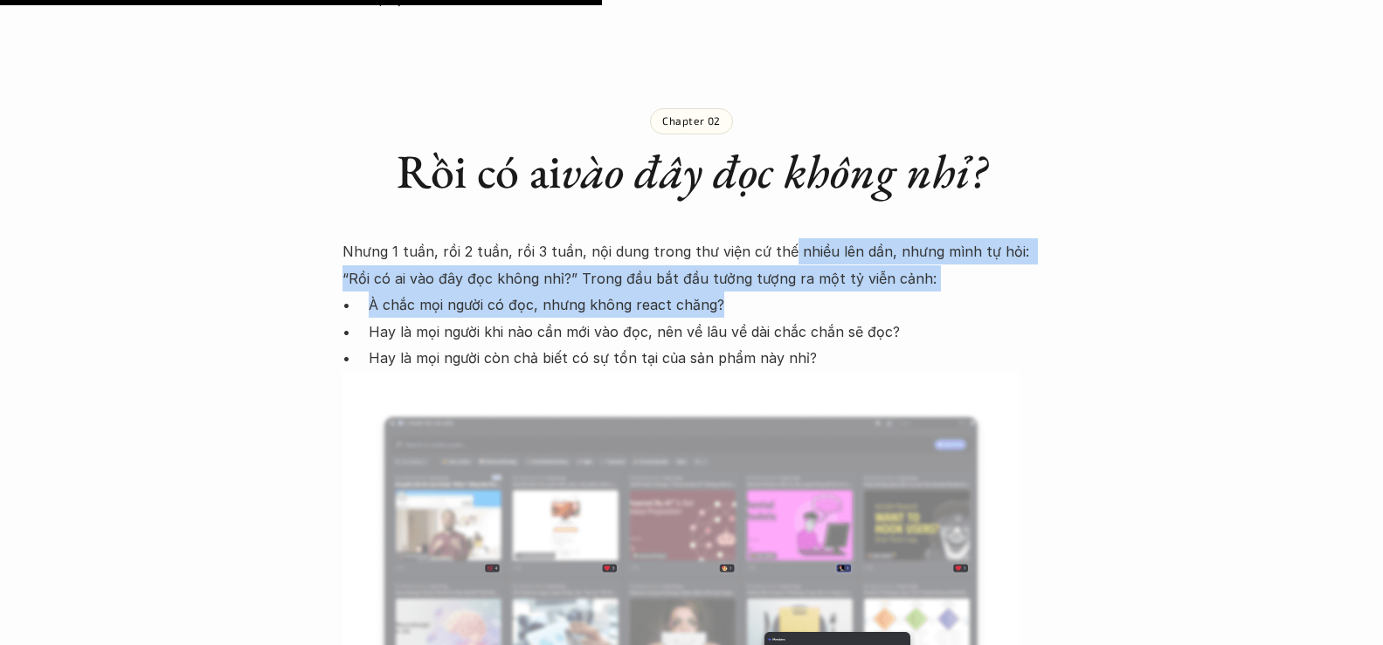
click at [762, 292] on p "À chắc mọi người có đọc, nhưng không react chăng?" at bounding box center [705, 305] width 673 height 26
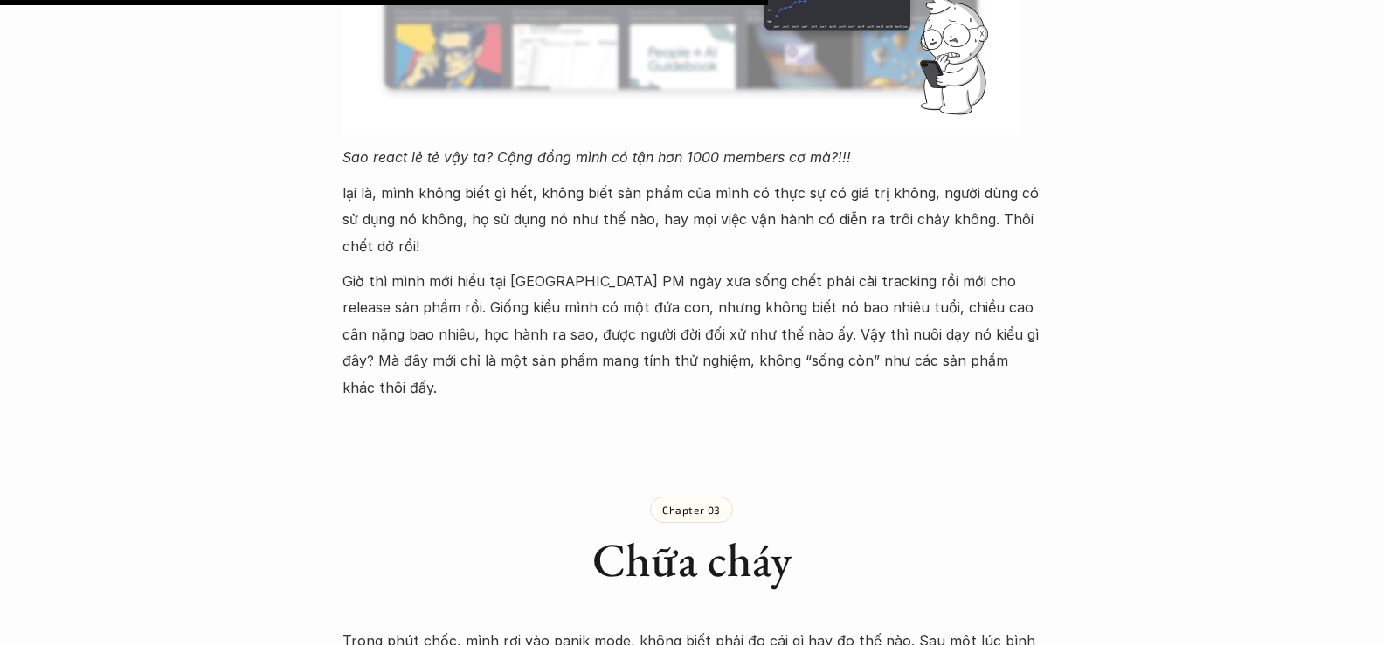
scroll to position [3232, 0]
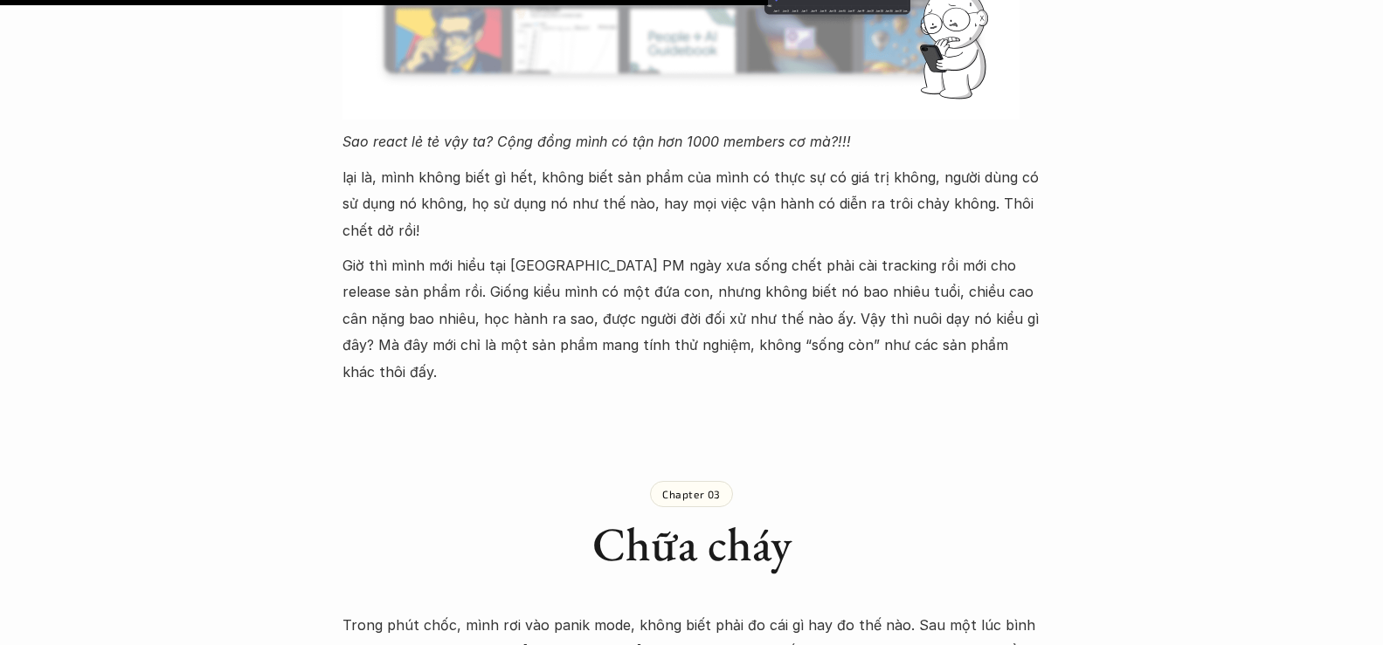
drag, startPoint x: 656, startPoint y: 150, endPoint x: 656, endPoint y: 194, distance: 43.7
click at [656, 194] on p "lại là, mình không biết gì hết, không biết sản phẩm của mình có thực sự có giá …" at bounding box center [691, 203] width 699 height 79
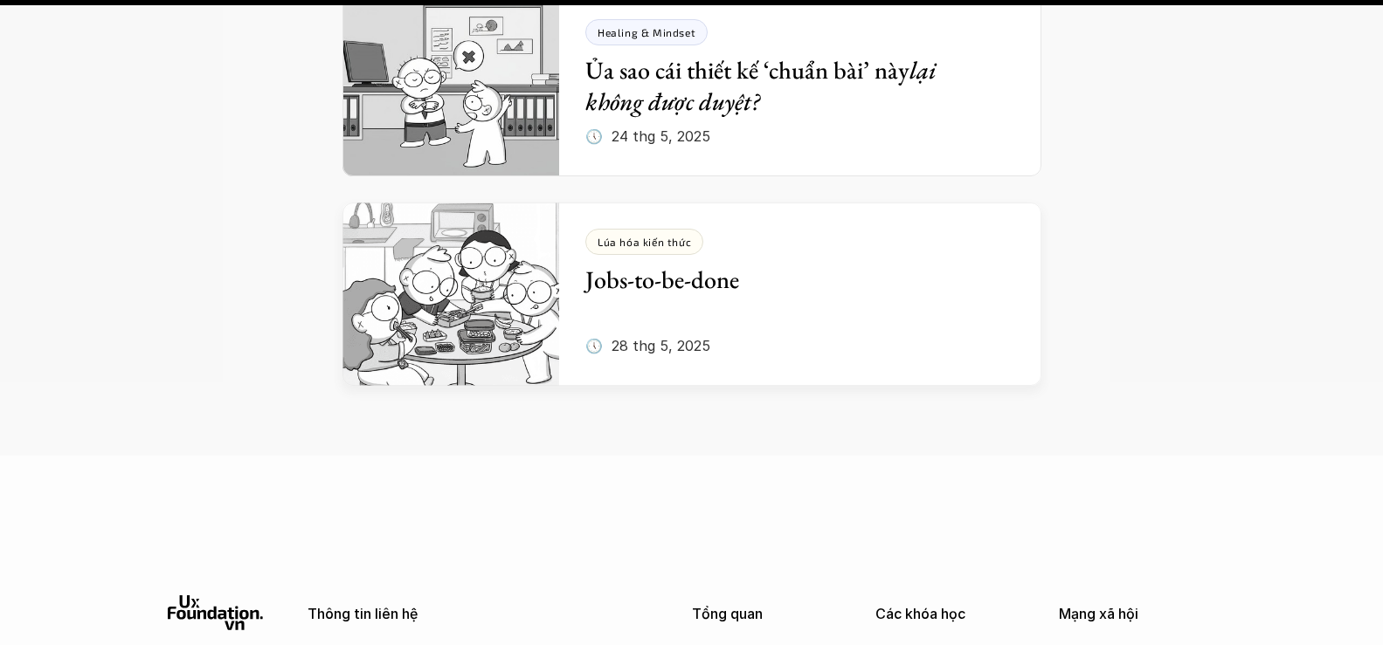
scroll to position [7162, 0]
